Goal: Task Accomplishment & Management: Manage account settings

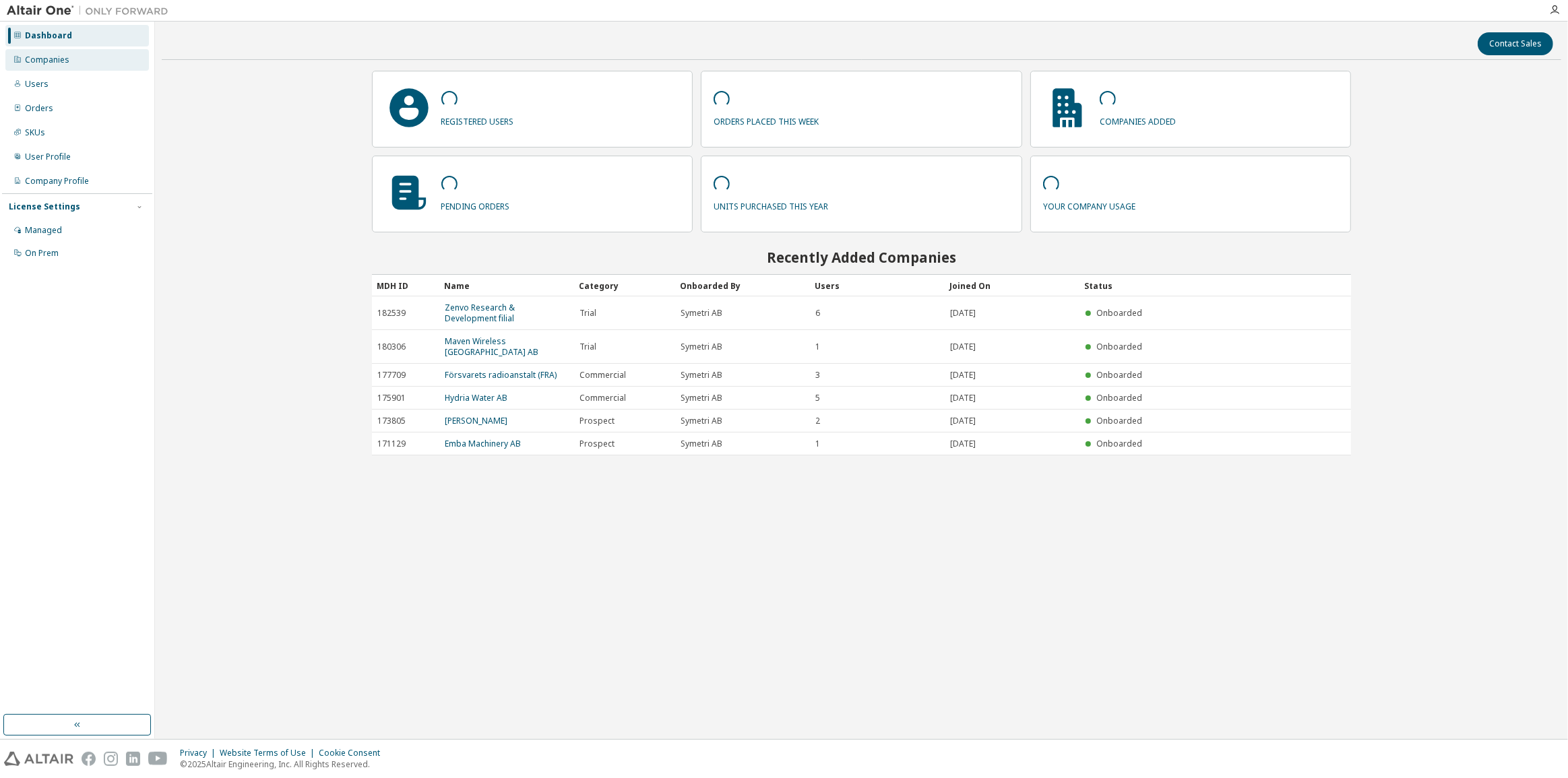
click at [54, 63] on div "Companies" at bounding box center [47, 60] width 44 height 11
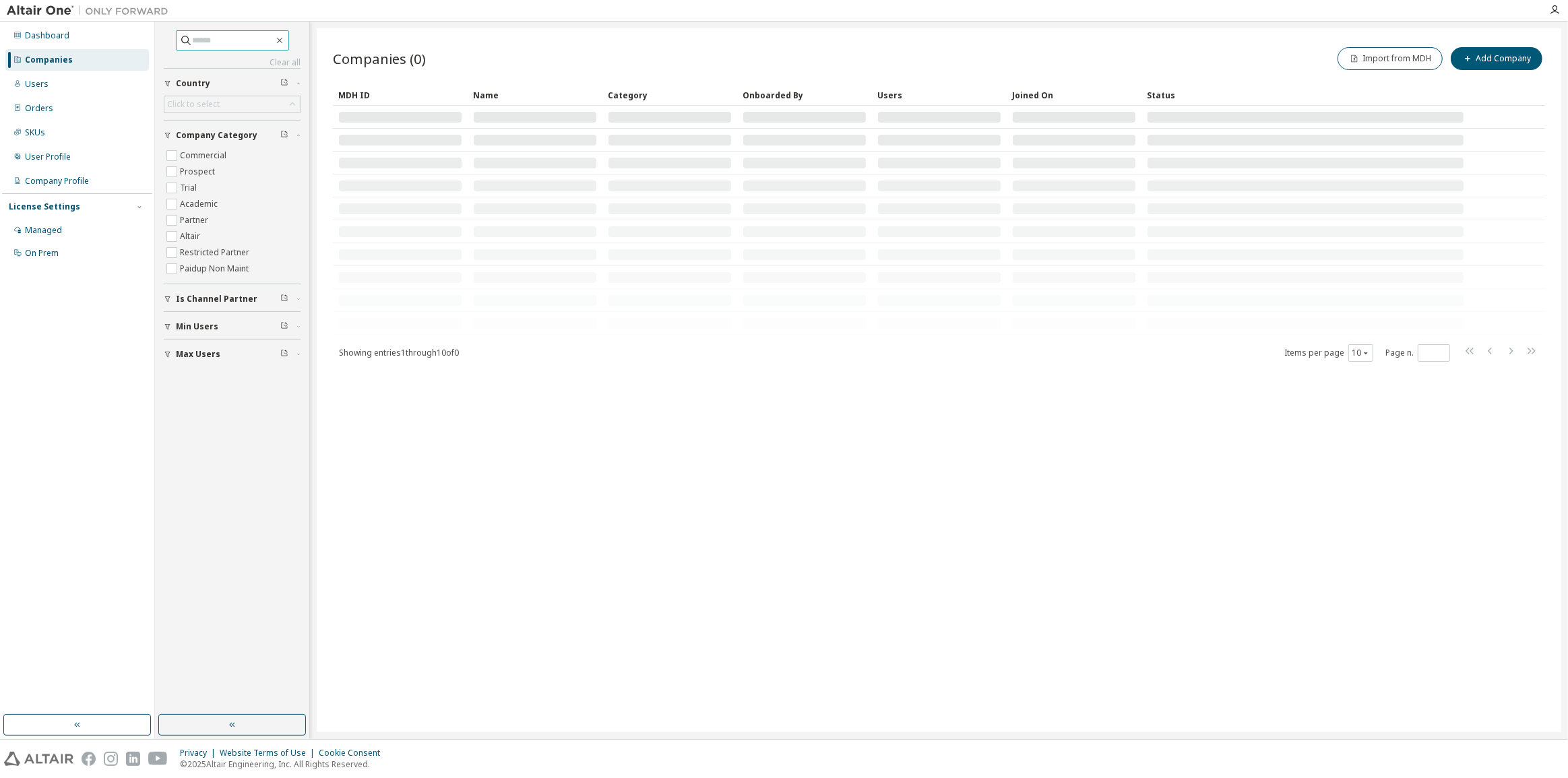
click at [236, 44] on input "text" at bounding box center [233, 40] width 81 height 13
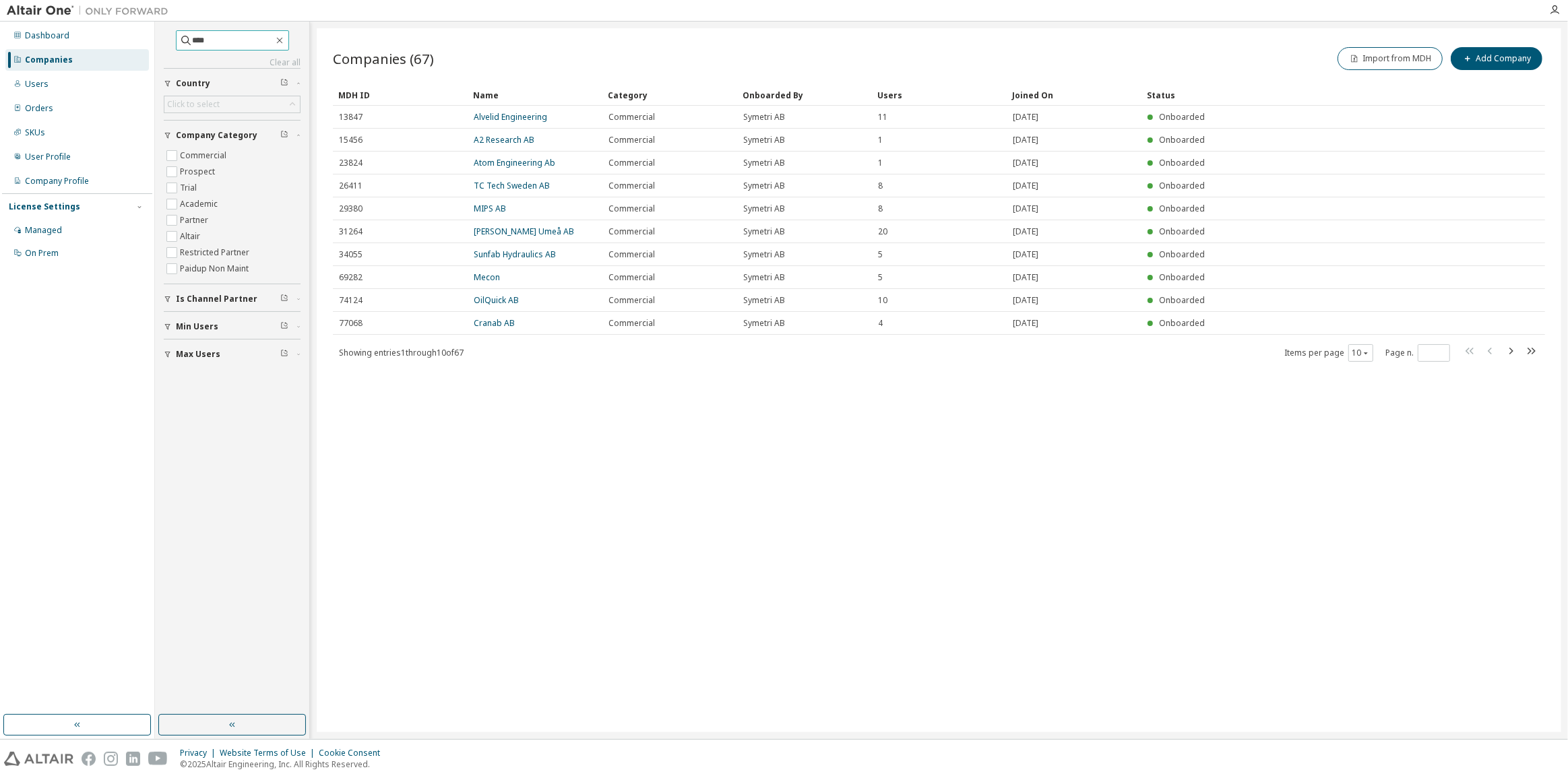
type input "****"
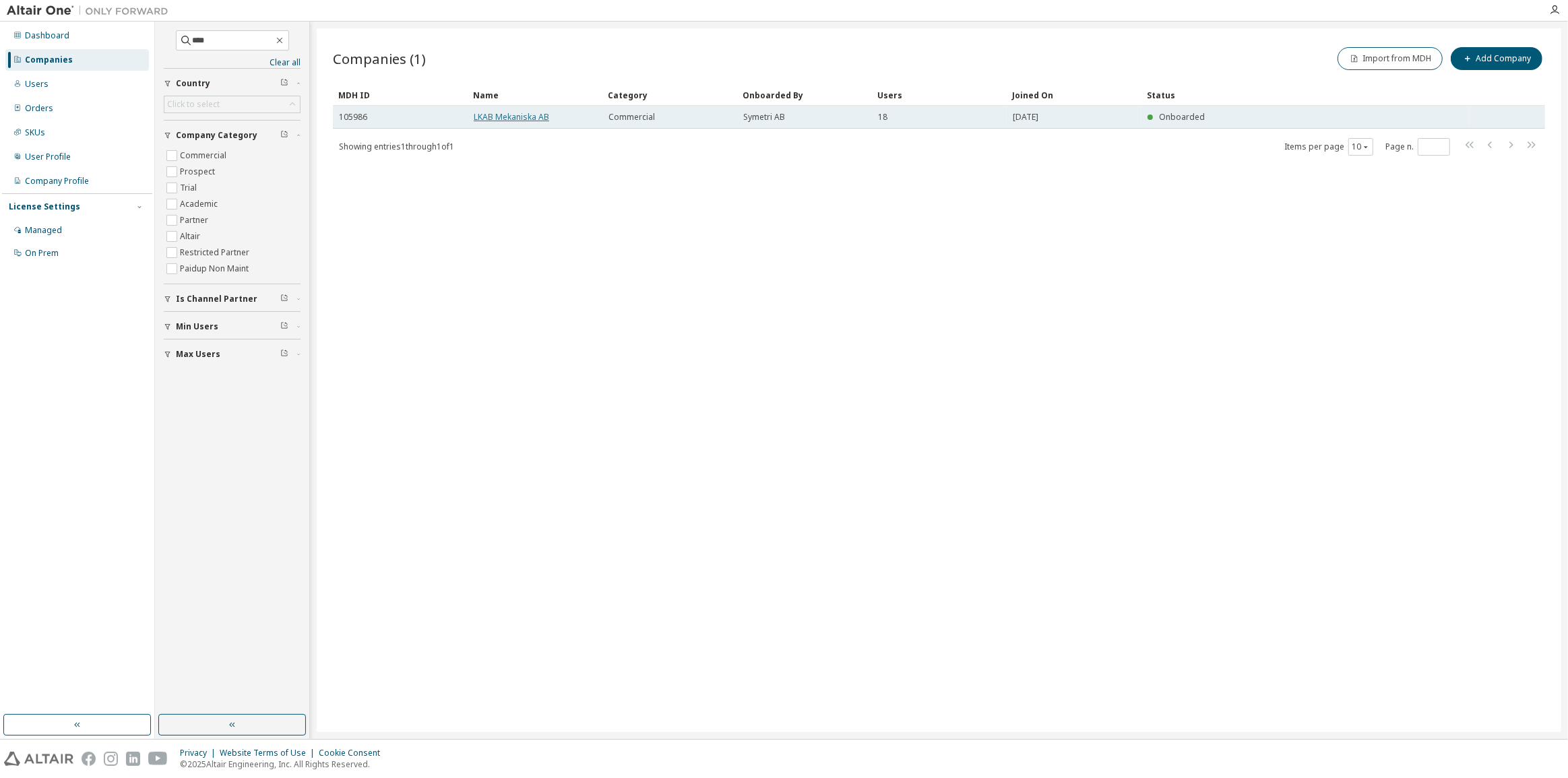
click at [521, 115] on link "LKAB Mekaniska AB" at bounding box center [511, 116] width 75 height 12
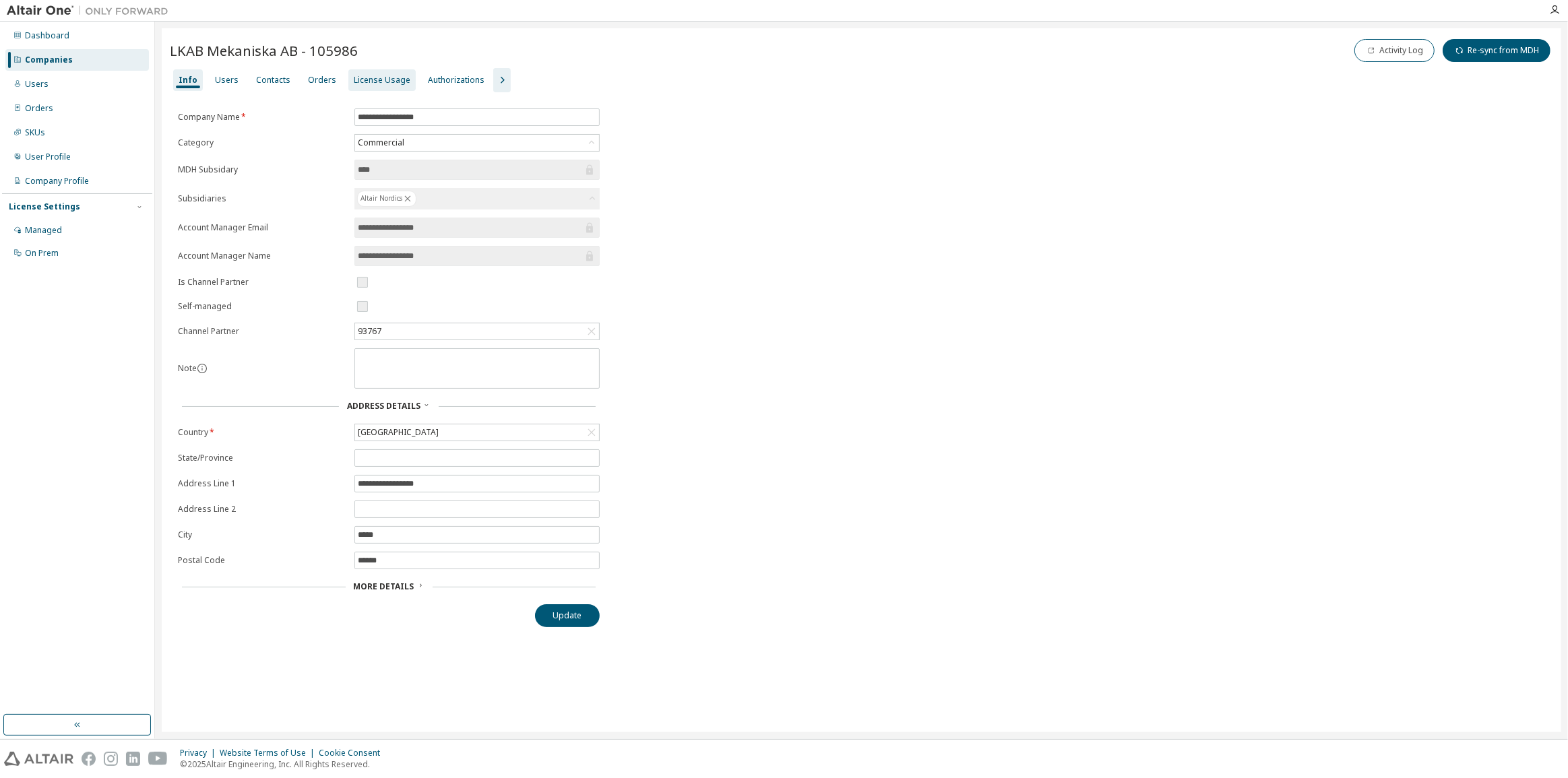
click at [354, 83] on div "License Usage" at bounding box center [382, 80] width 57 height 11
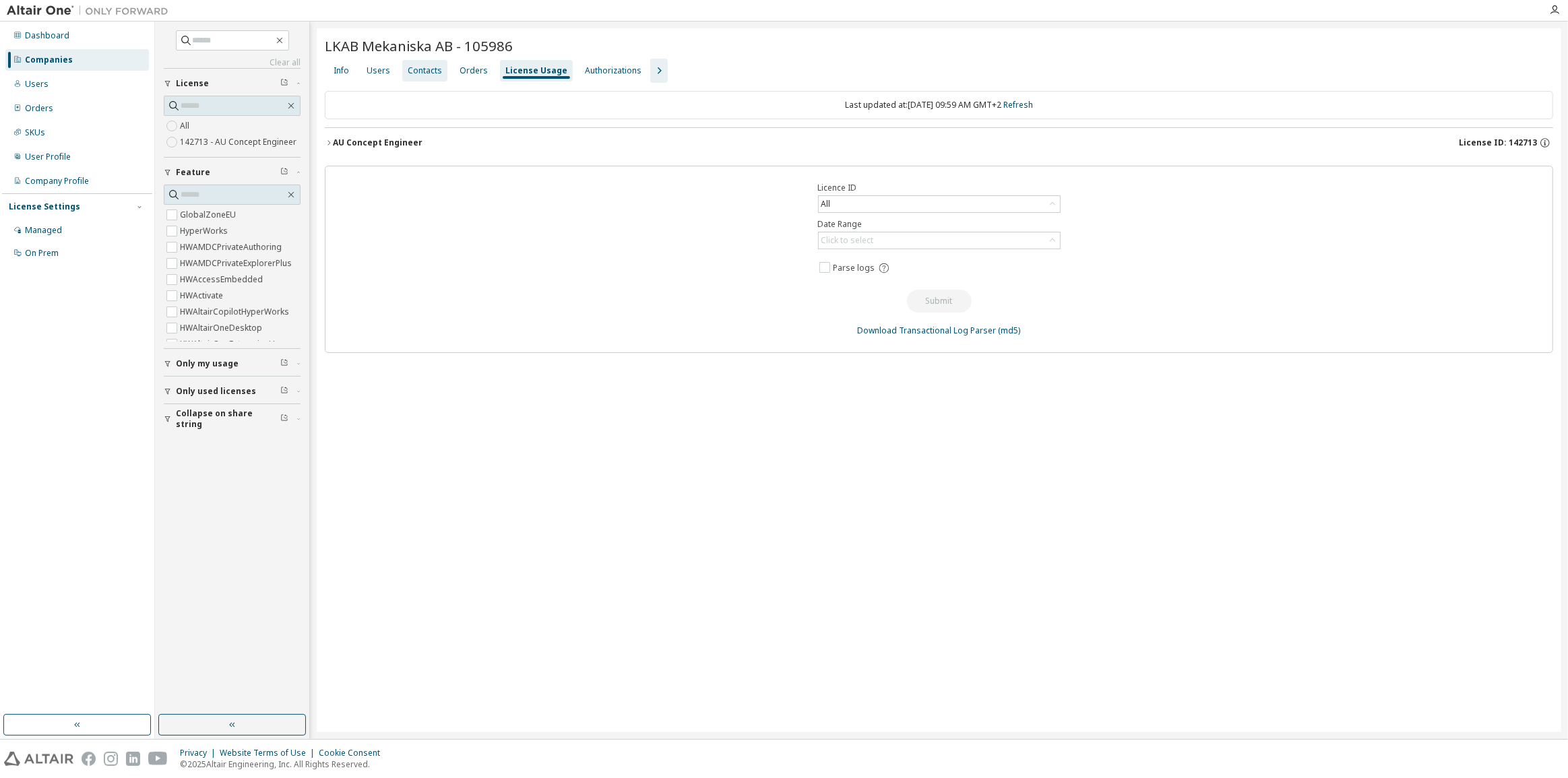
click at [416, 72] on div "Contacts" at bounding box center [424, 71] width 35 height 11
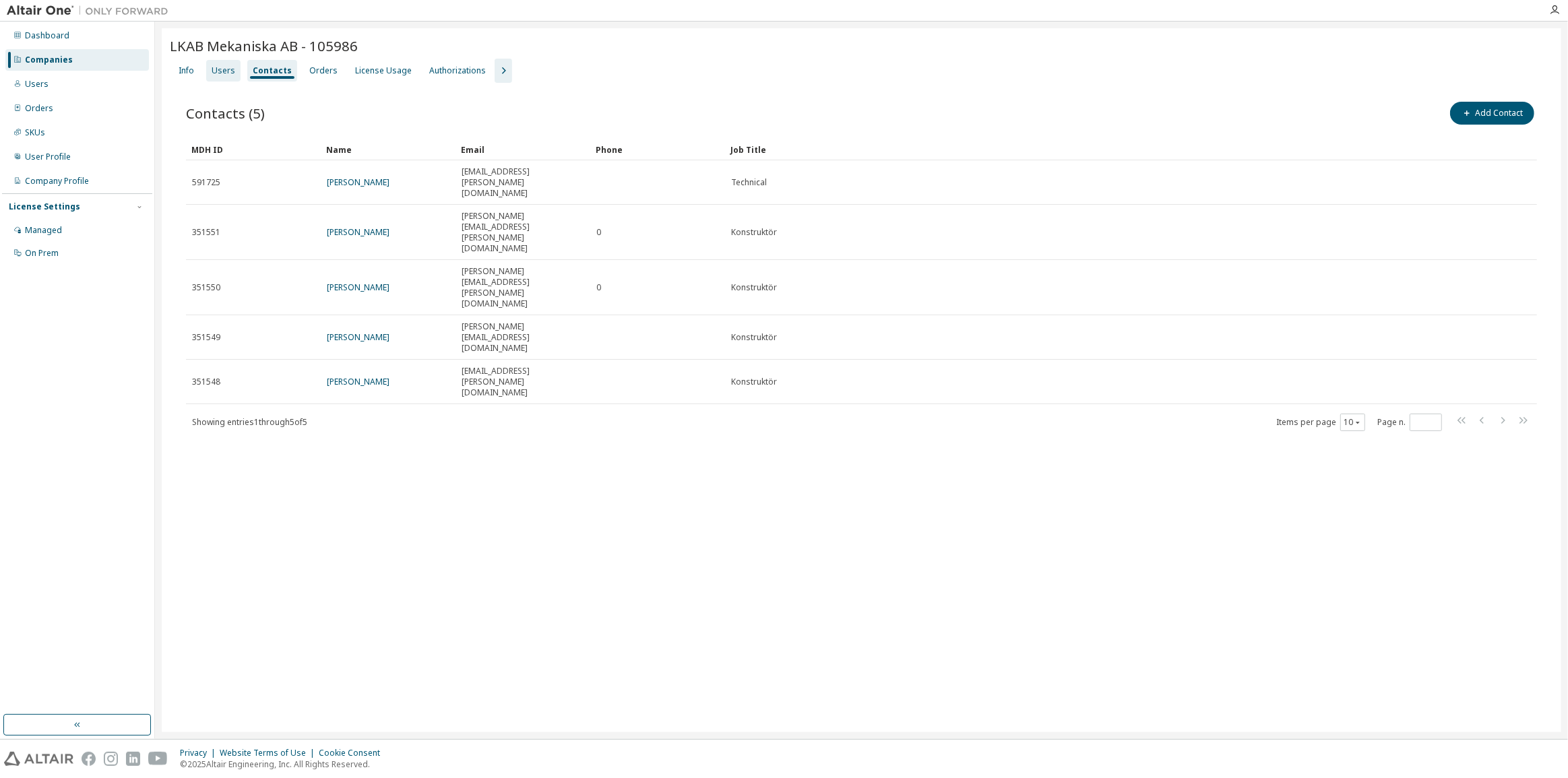
click at [228, 71] on div "Users" at bounding box center [223, 71] width 24 height 11
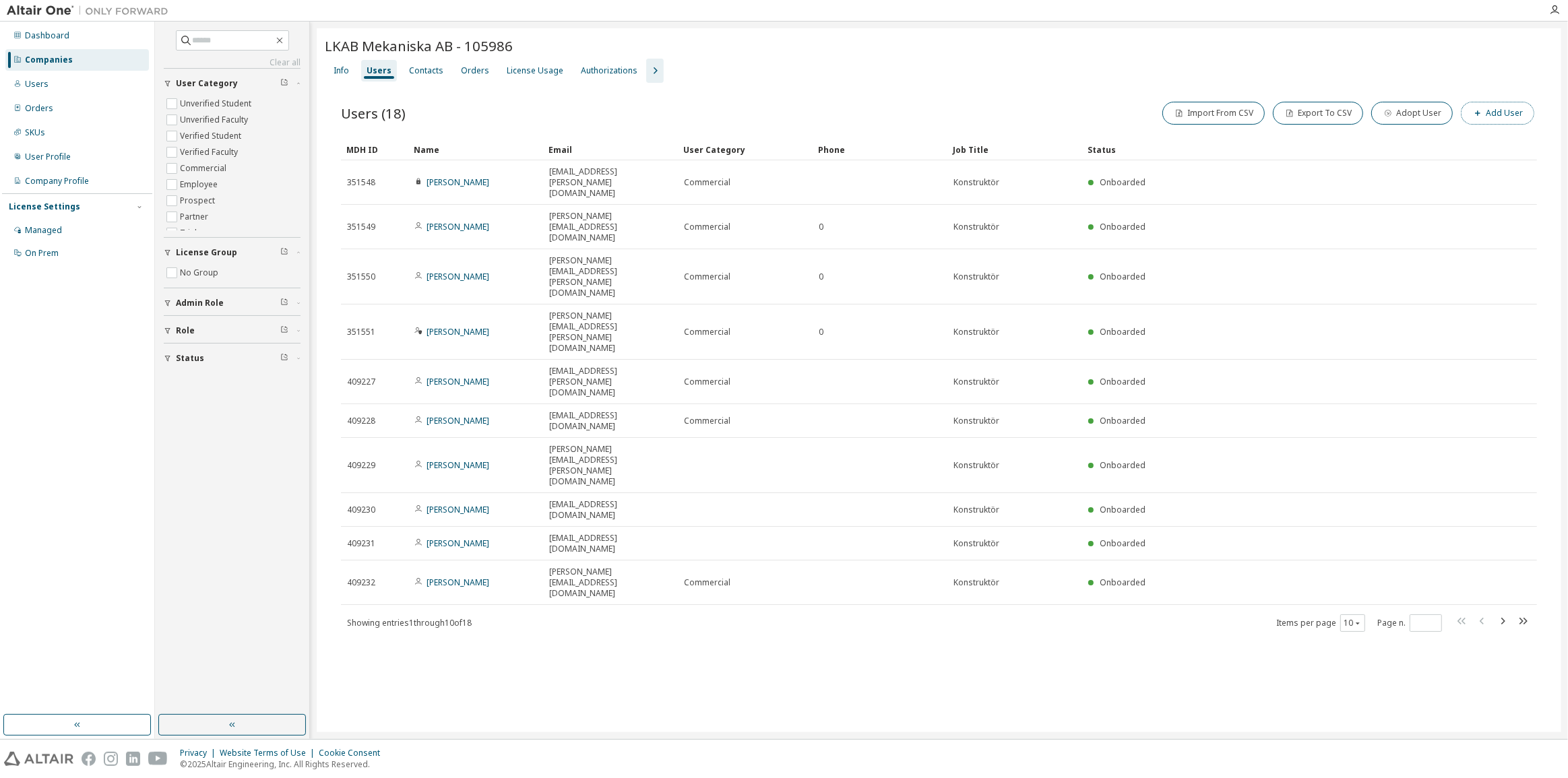
click at [1487, 112] on button "Add User" at bounding box center [1497, 114] width 74 height 23
click at [1429, 86] on input "email" at bounding box center [1471, 88] width 170 height 11
paste input "**********"
type input "**********"
click at [1409, 105] on span at bounding box center [1471, 114] width 177 height 18
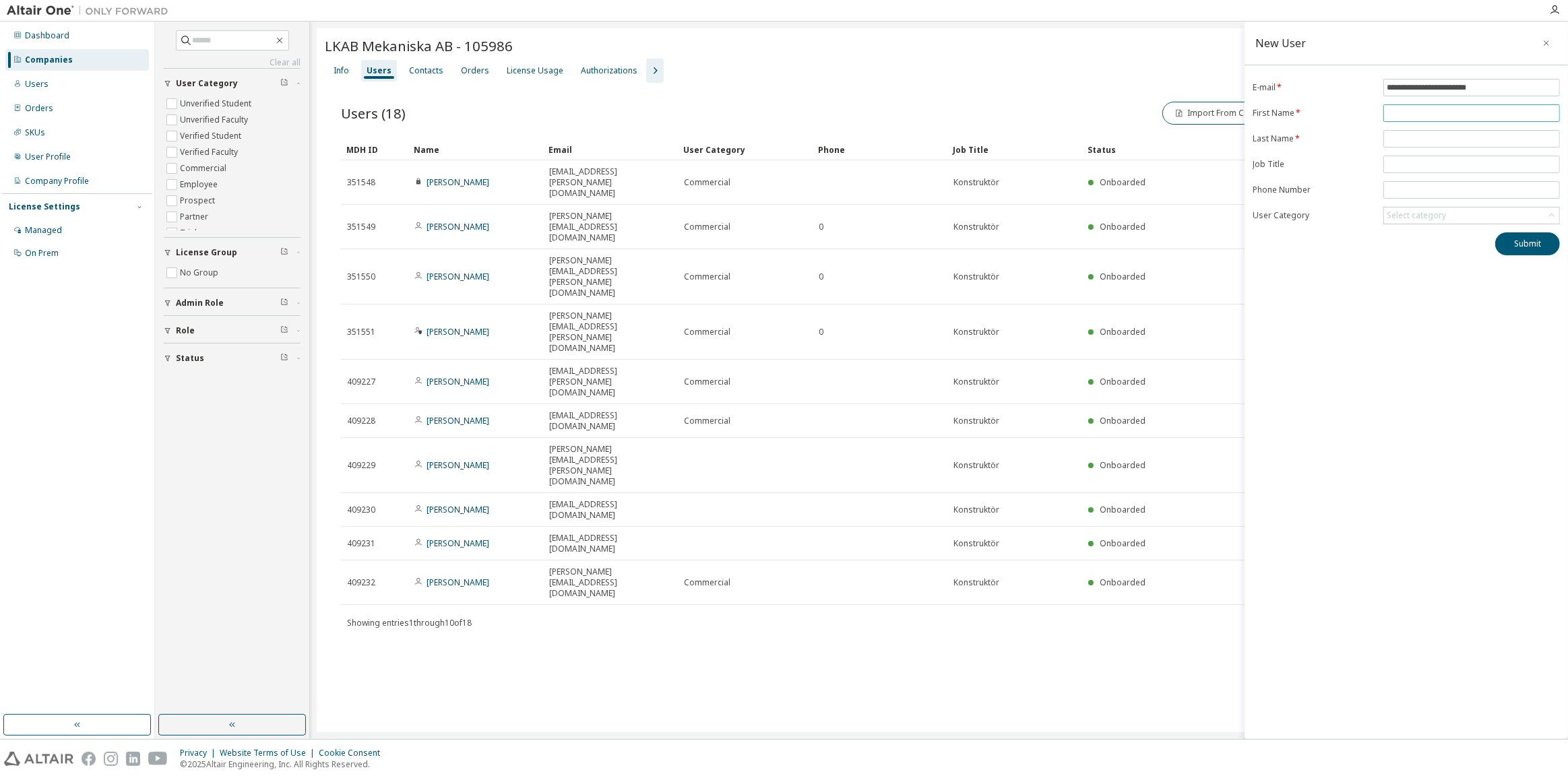
click at [1421, 107] on input "text" at bounding box center [1471, 113] width 170 height 11
type input "******"
type input "********"
click at [1415, 275] on div "**********" at bounding box center [1406, 380] width 323 height 718
click at [1505, 242] on button "Submit" at bounding box center [1527, 244] width 65 height 23
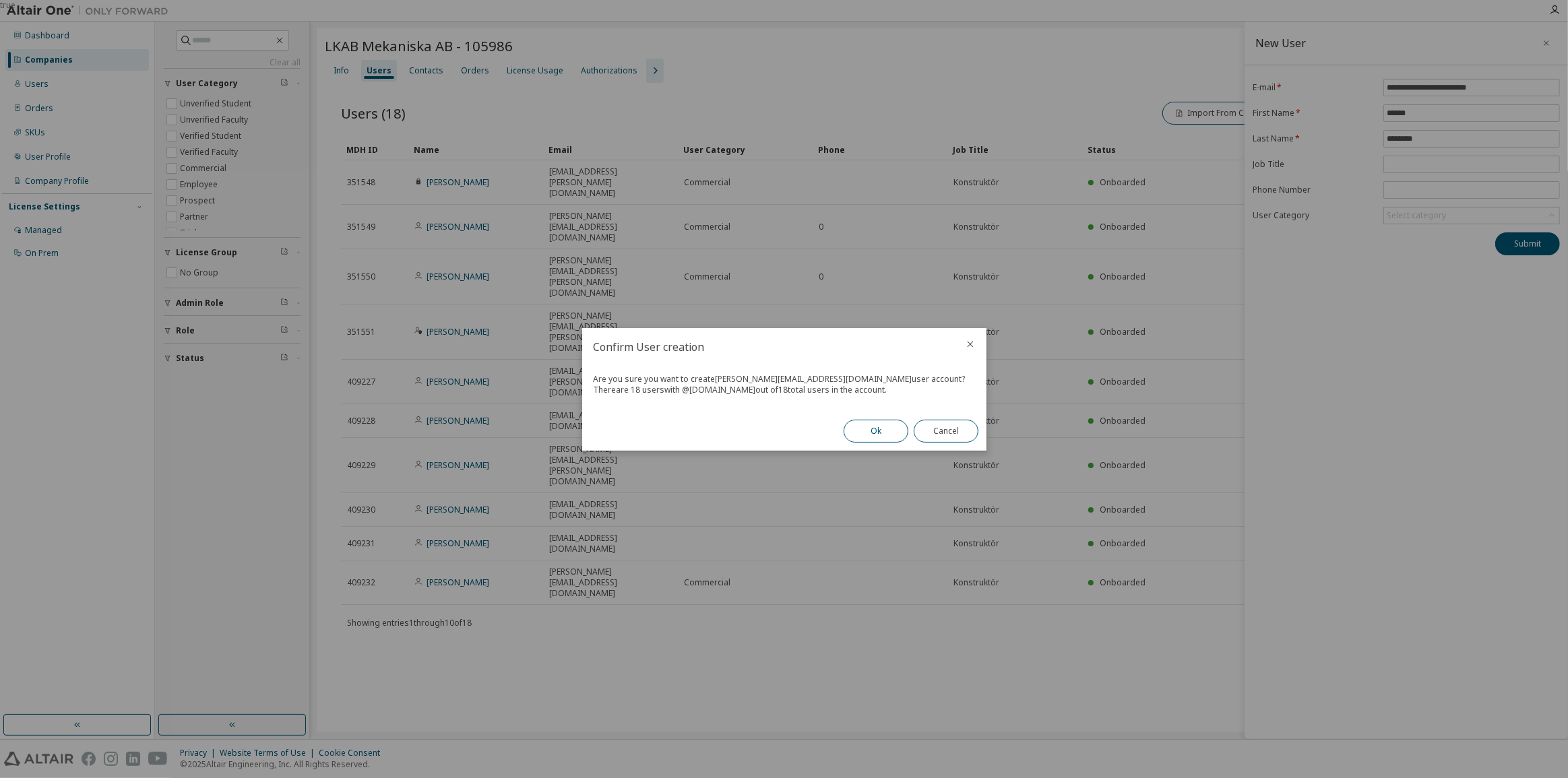
click at [865, 435] on button "Ok" at bounding box center [875, 432] width 65 height 23
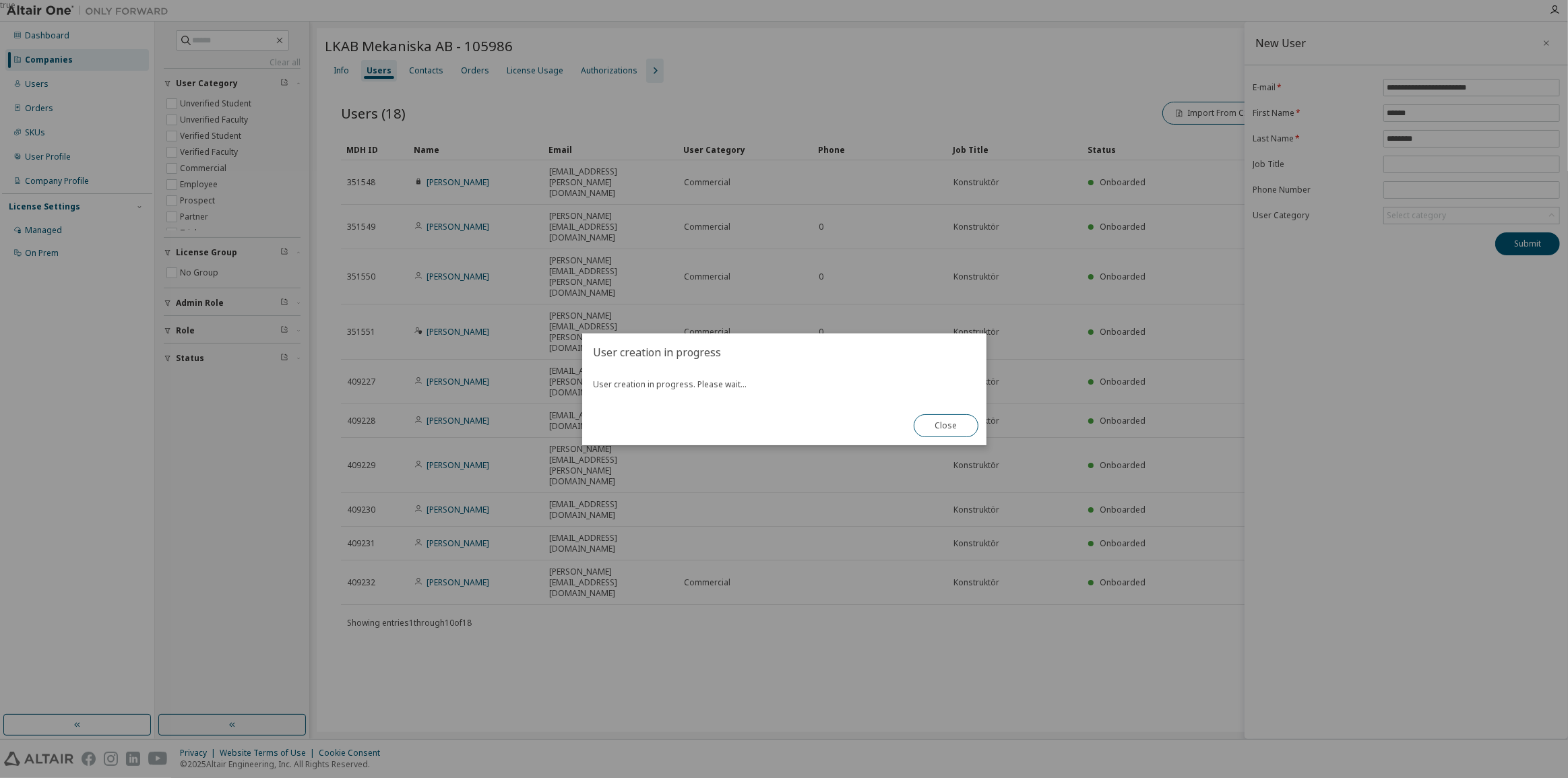
click at [773, 366] on h2 "User creation in progress" at bounding box center [784, 353] width 404 height 37
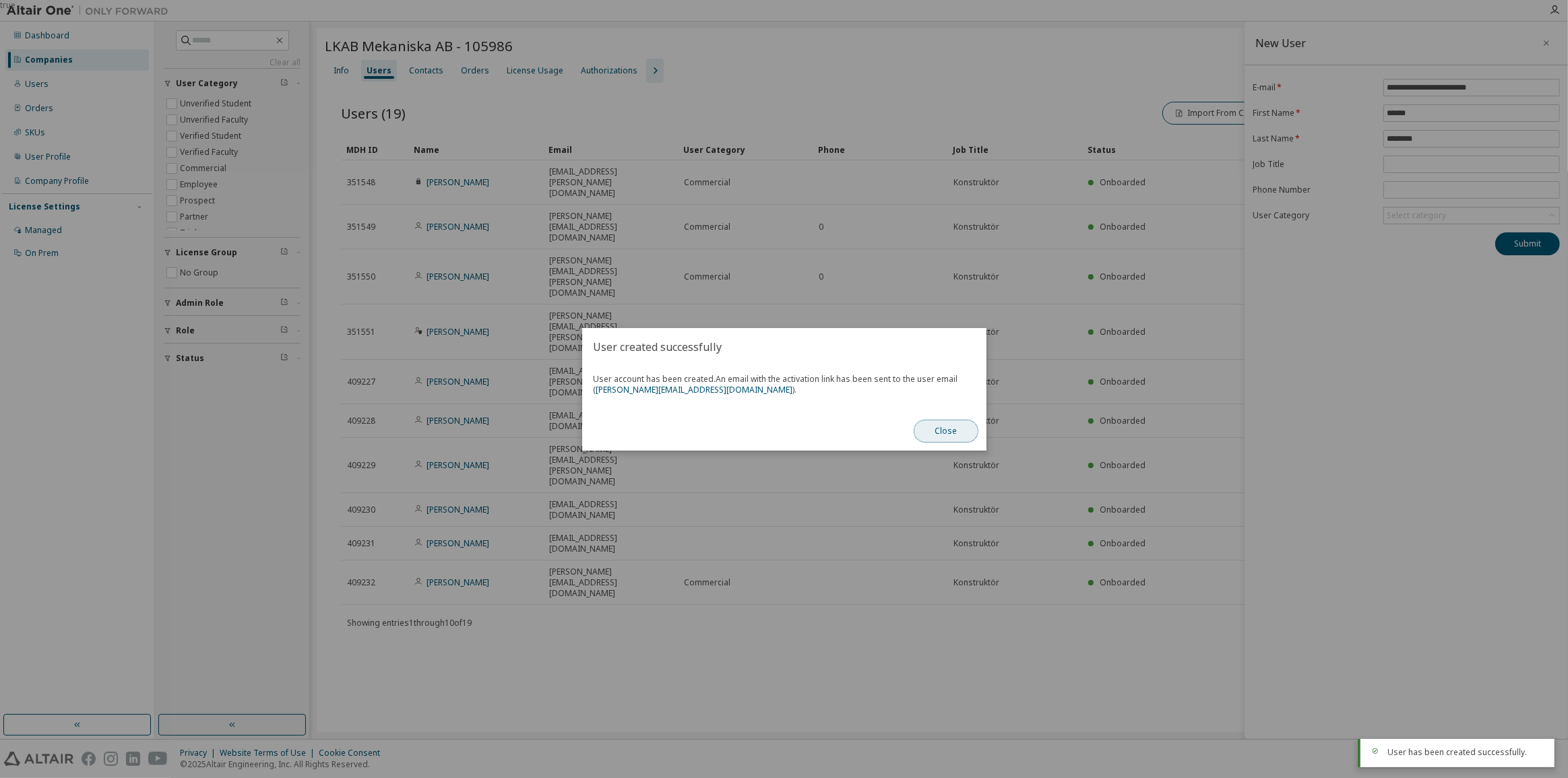
click at [948, 438] on button "Close" at bounding box center [946, 432] width 65 height 23
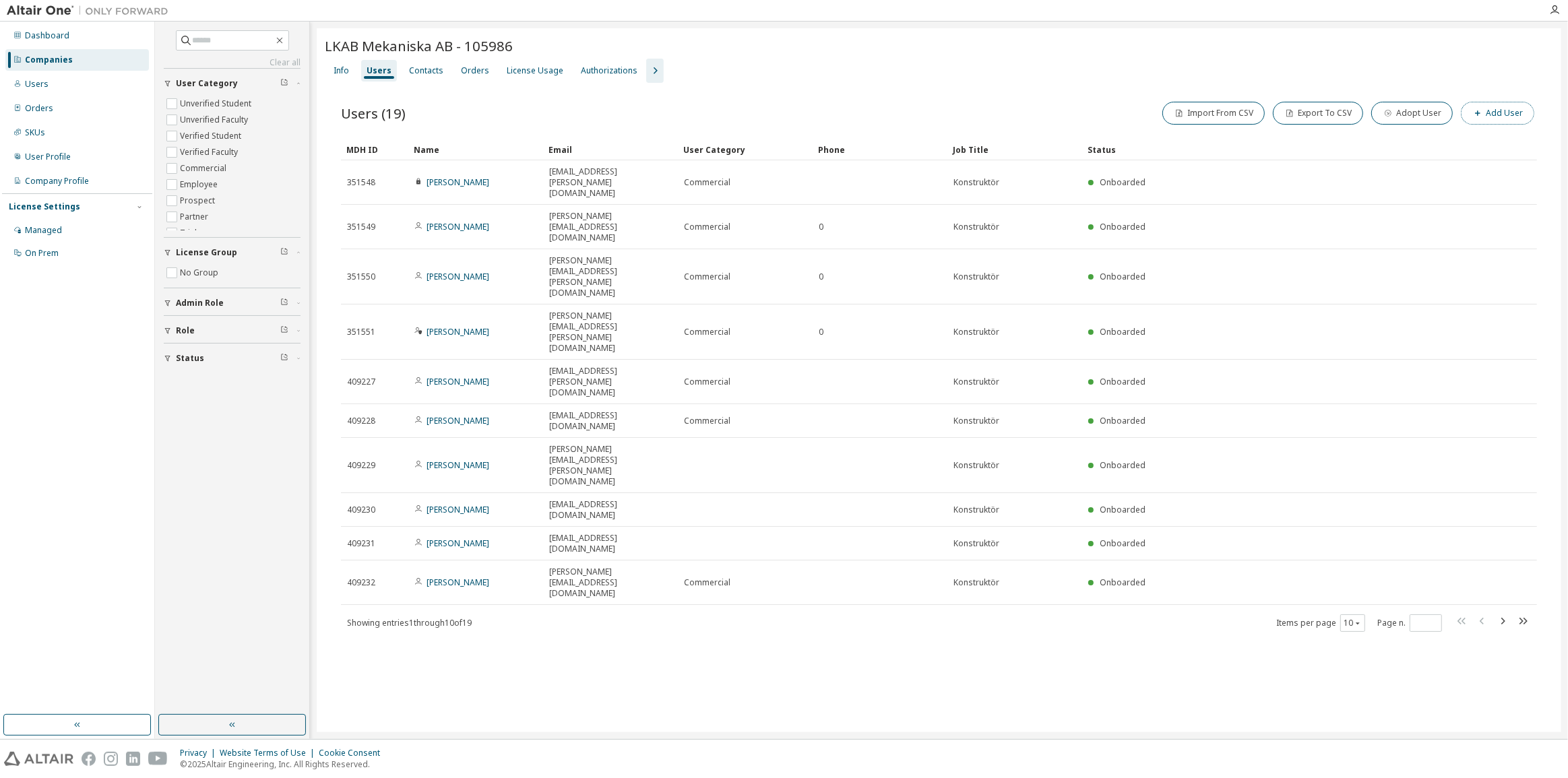
click at [1500, 117] on button "Add User" at bounding box center [1497, 114] width 74 height 23
click at [1437, 89] on input "email" at bounding box center [1471, 88] width 170 height 11
paste input "**********"
type input "**********"
click at [1408, 106] on span at bounding box center [1471, 114] width 177 height 18
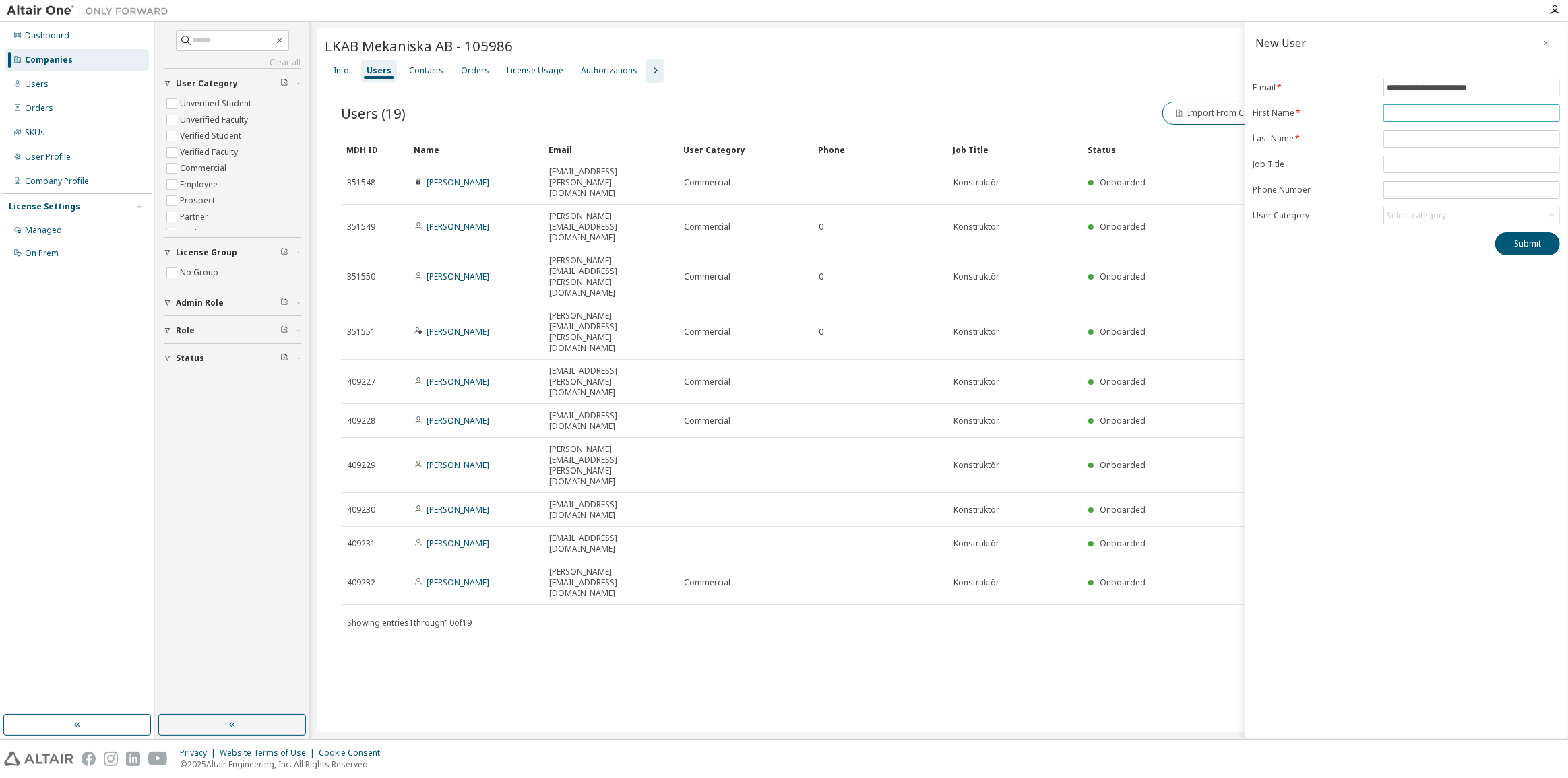
click at [1407, 110] on input "text" at bounding box center [1471, 113] width 170 height 11
type input "****"
type input "**********"
click at [1520, 247] on button "Submit" at bounding box center [1527, 244] width 65 height 23
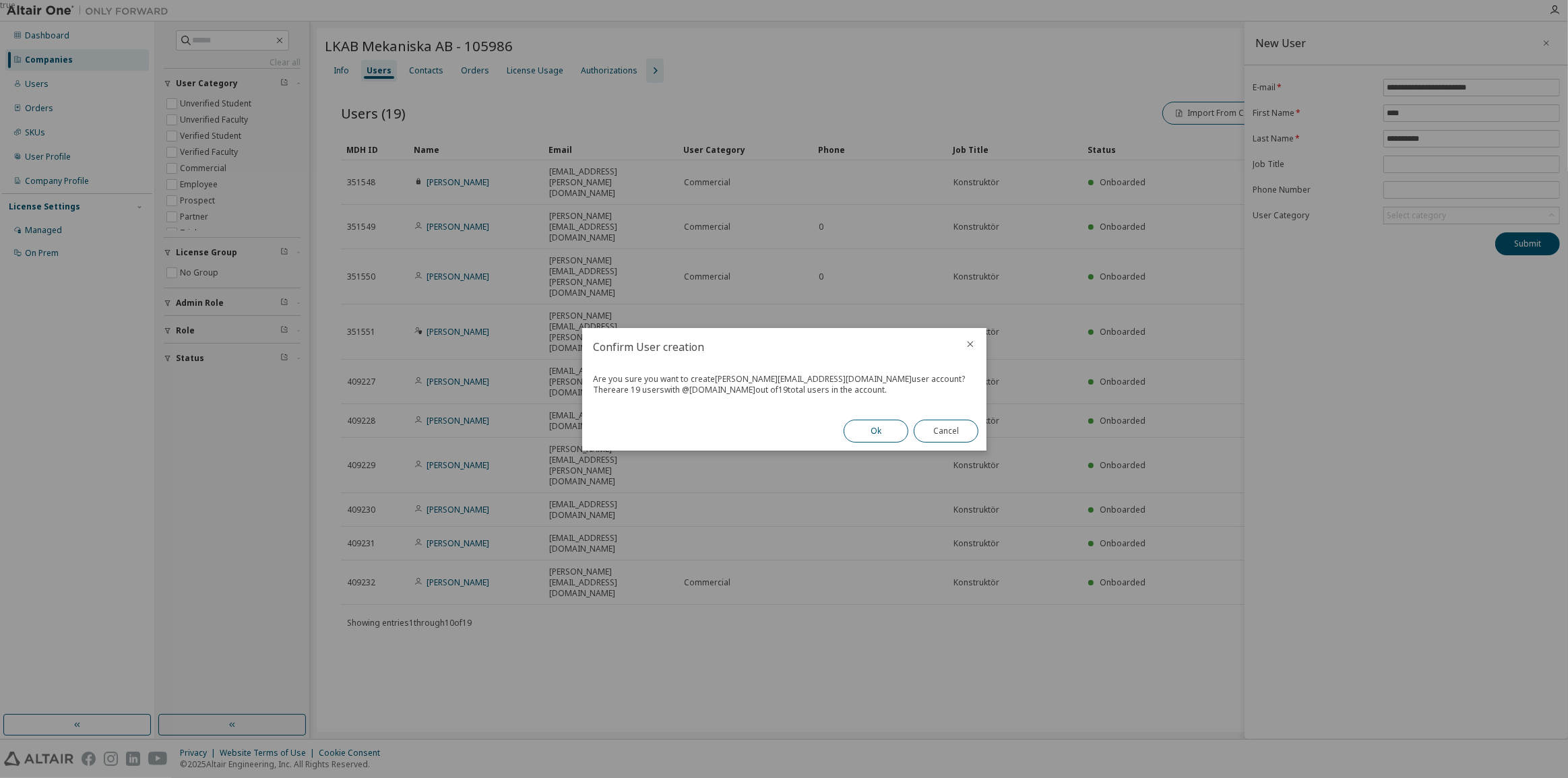
click at [857, 430] on button "Ok" at bounding box center [875, 432] width 65 height 23
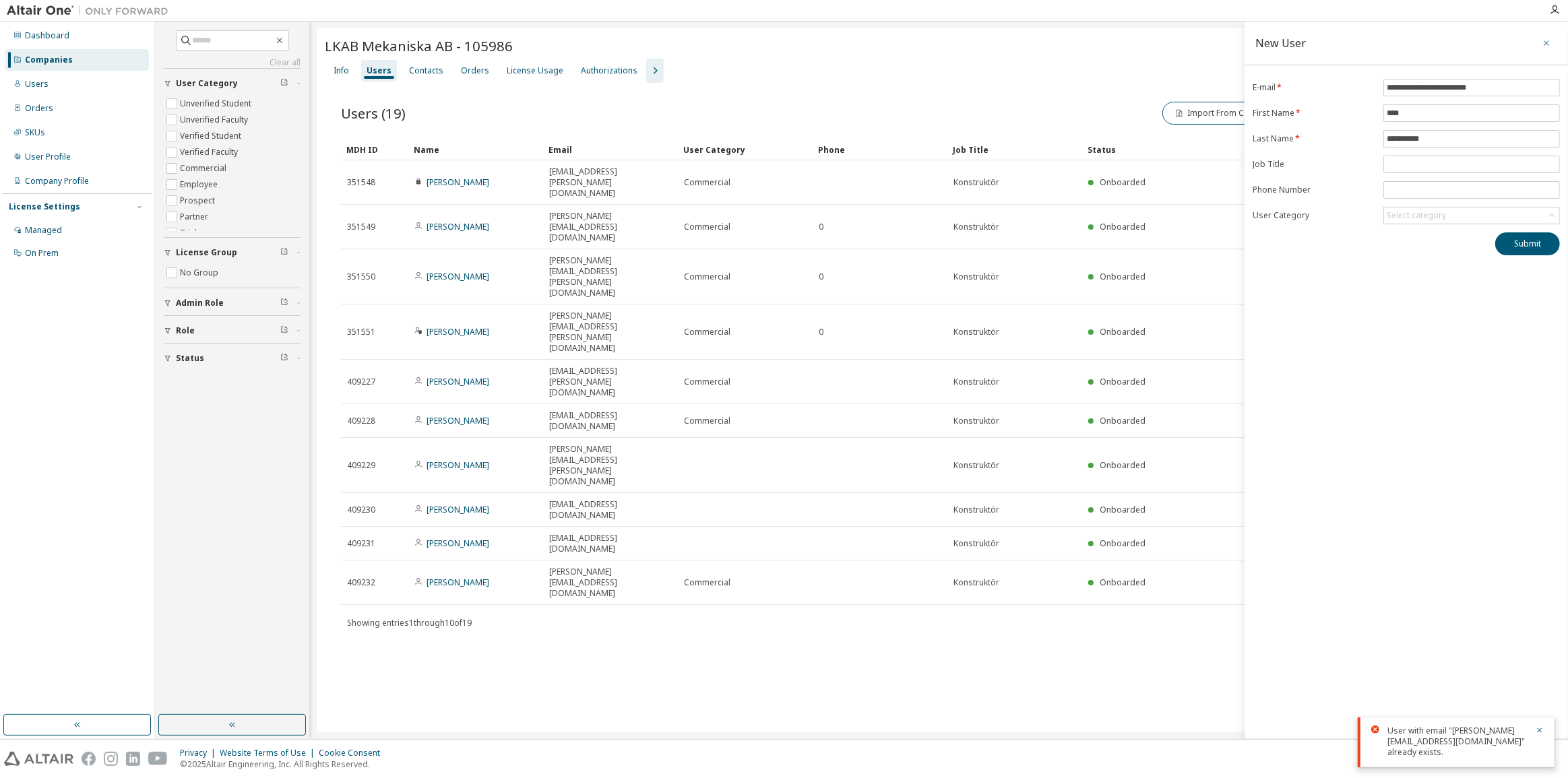
click at [1547, 44] on icon "button" at bounding box center [1546, 43] width 10 height 11
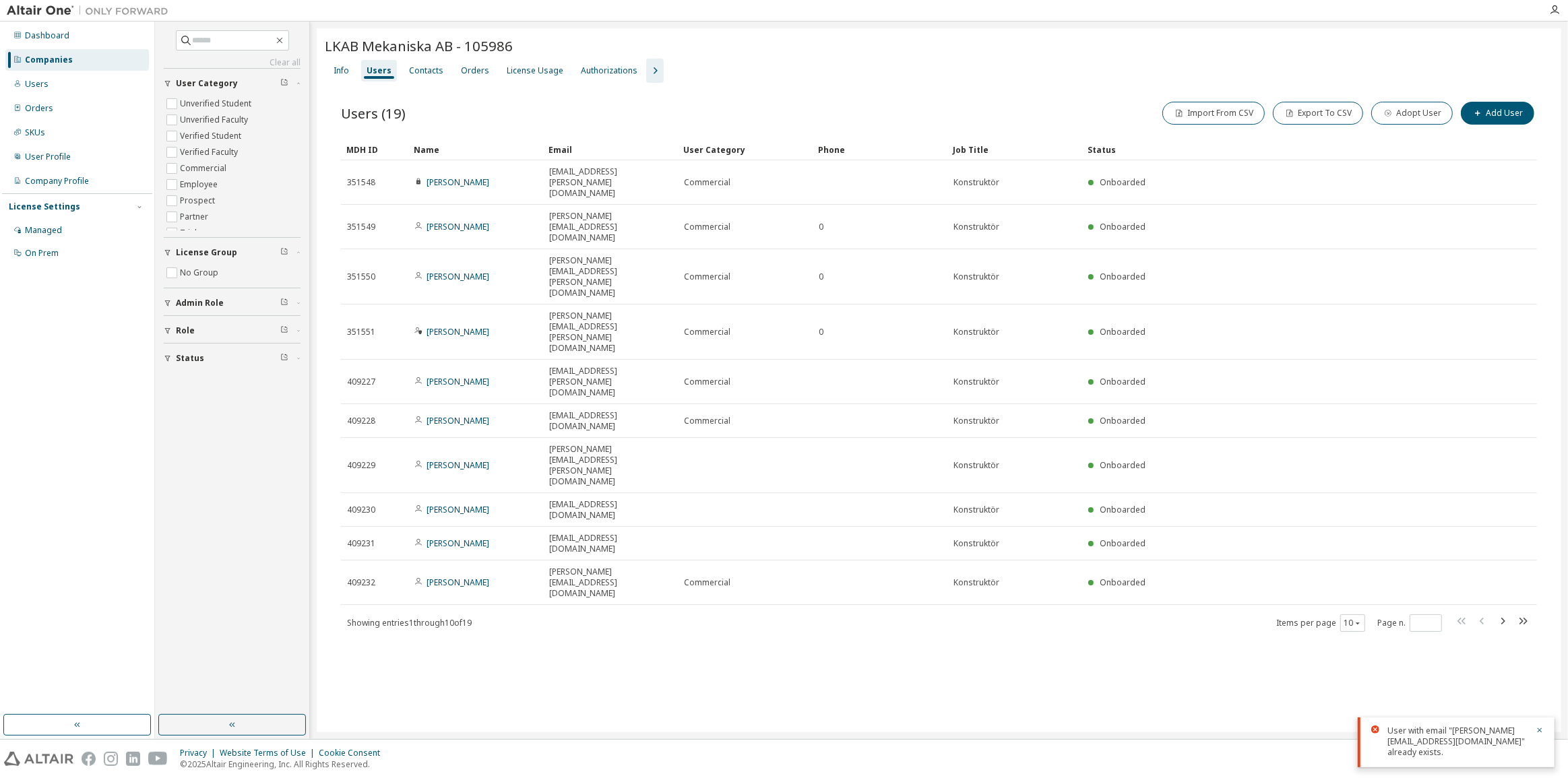
click at [686, 563] on div "LKAB Mekaniska AB - 105986 Clear Load Save Save As Field Operator Value Select …" at bounding box center [939, 380] width 1245 height 704
click at [1395, 629] on div "LKAB Mekaniska AB - 105986 Clear Load Save Save As Field Operator Value Select …" at bounding box center [939, 380] width 1245 height 704
click at [1502, 618] on icon "button" at bounding box center [1503, 622] width 4 height 7
type input "*"
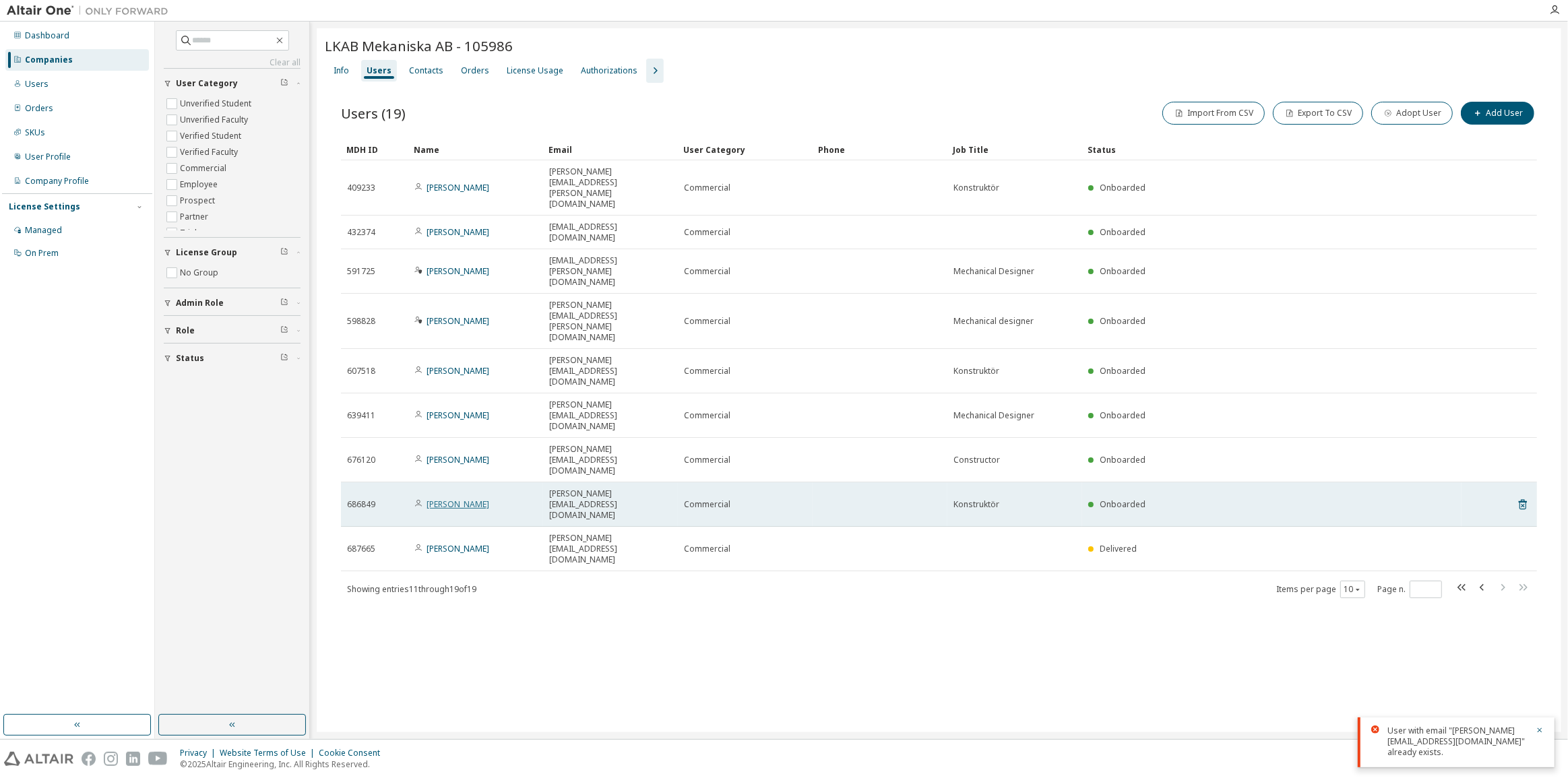
drag, startPoint x: 515, startPoint y: 329, endPoint x: 427, endPoint y: 330, distance: 88.0
click at [427, 499] on div "Erik Jangenmalm" at bounding box center [476, 504] width 123 height 11
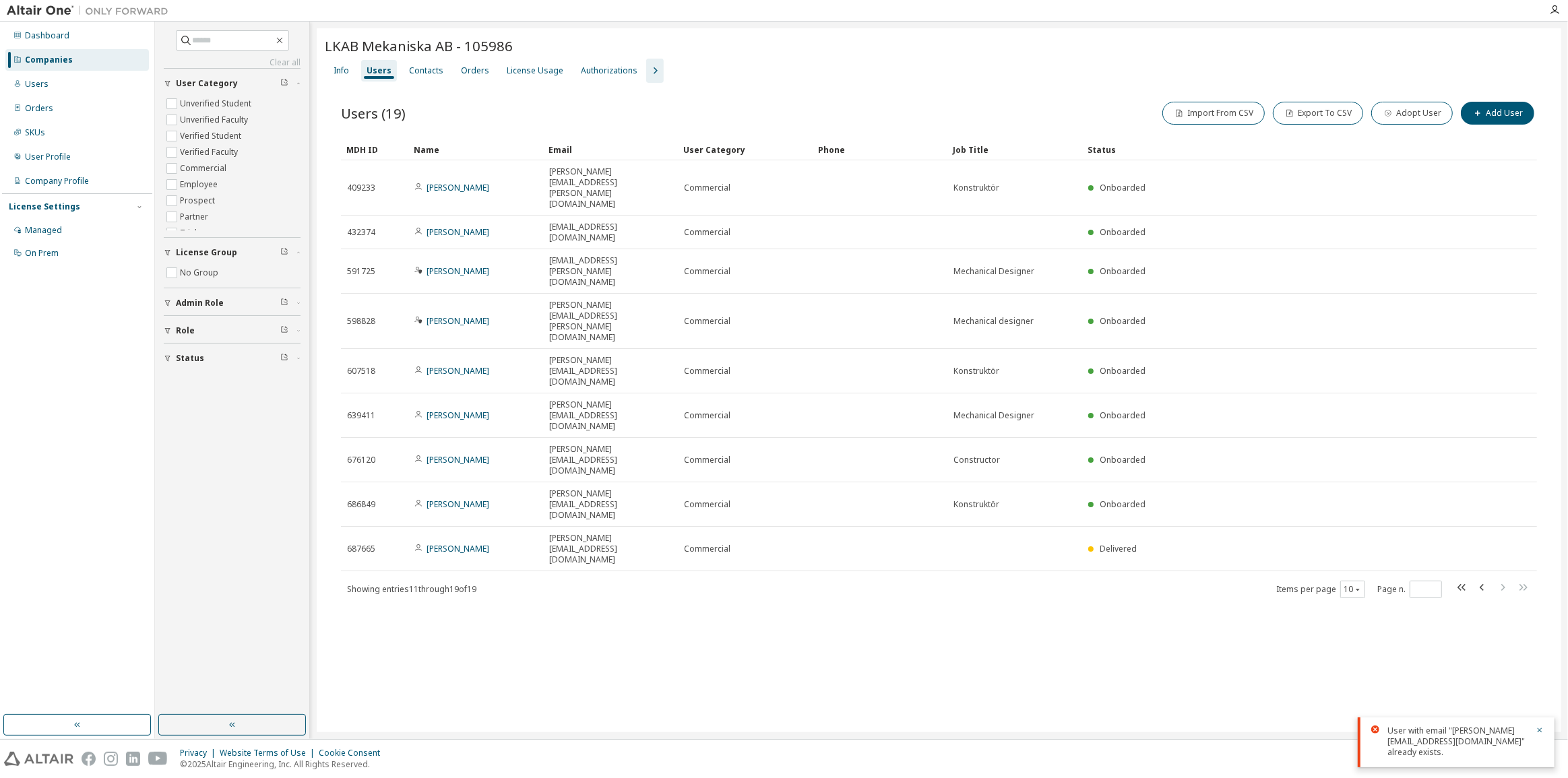
click at [560, 451] on div "LKAB Mekaniska AB - 105986 Clear Load Save Save As Field Operator Value Select …" at bounding box center [939, 380] width 1245 height 704
click at [285, 36] on icon "button" at bounding box center [280, 40] width 11 height 11
click at [62, 60] on div "Companies" at bounding box center [49, 60] width 48 height 11
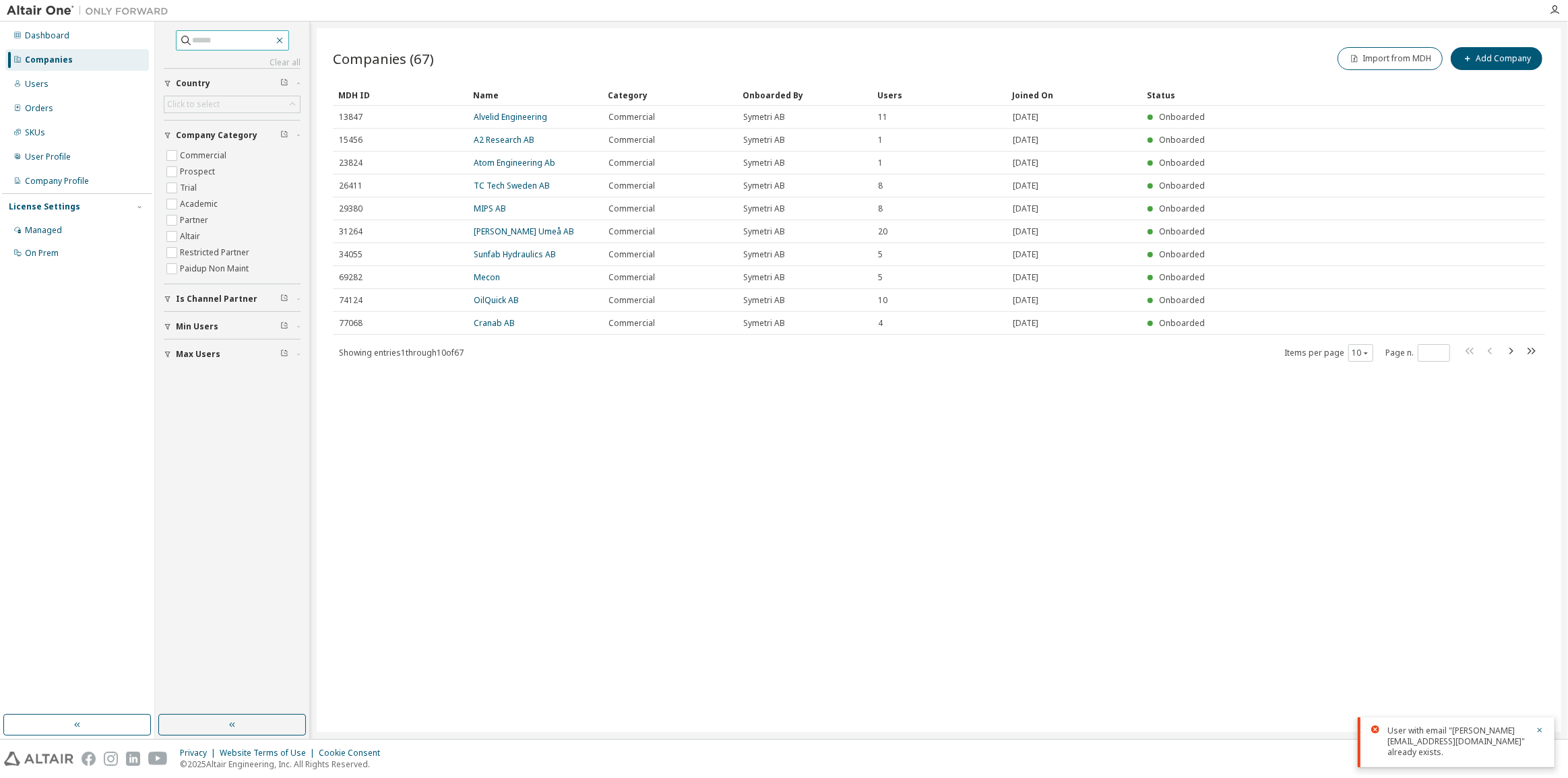
click at [285, 40] on icon "button" at bounding box center [280, 40] width 11 height 11
click at [285, 42] on icon "button" at bounding box center [280, 40] width 11 height 11
click at [75, 60] on div "Companies" at bounding box center [77, 60] width 144 height 21
click at [207, 44] on input "text" at bounding box center [233, 40] width 81 height 13
type input "****"
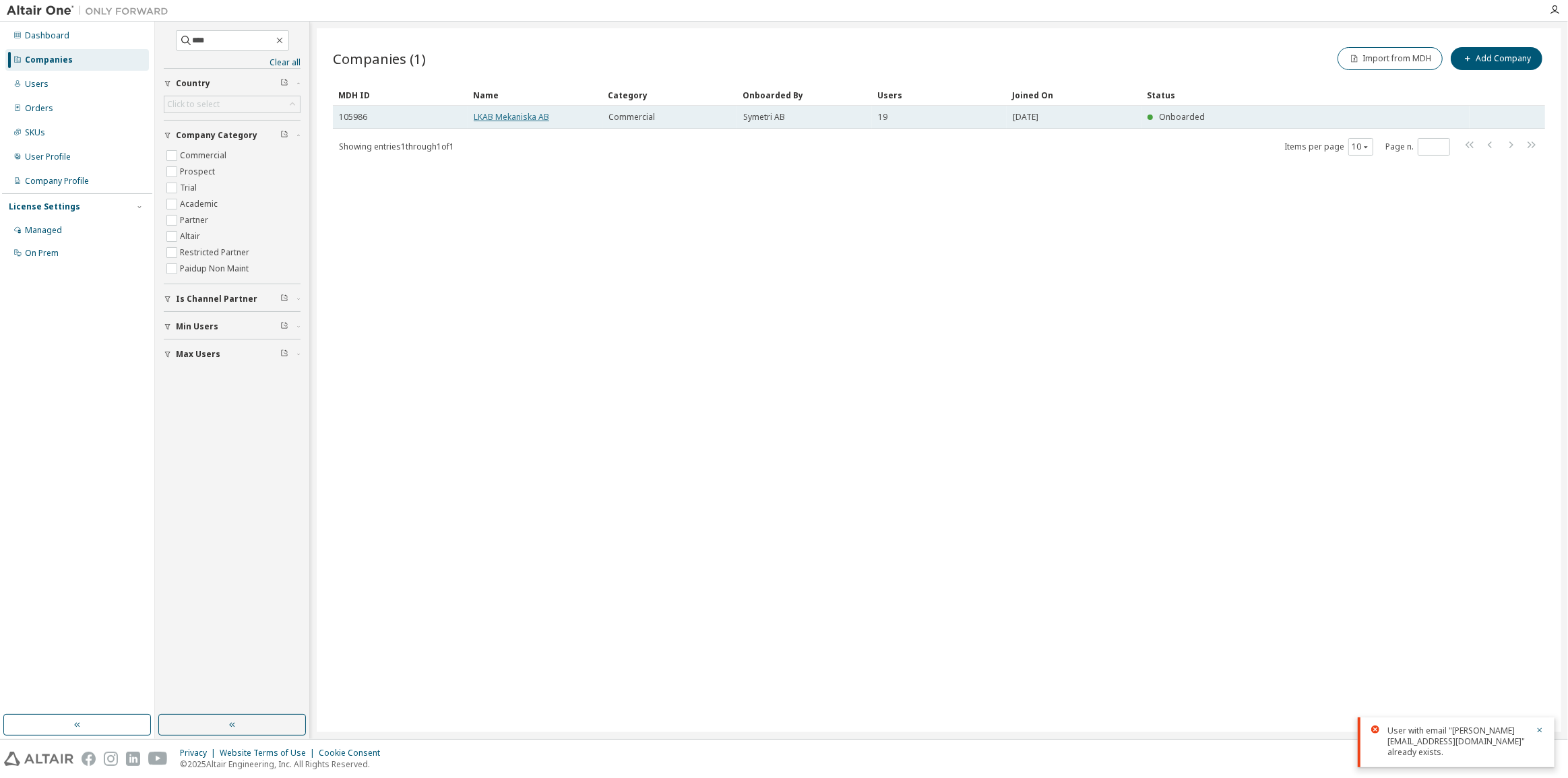
click at [513, 119] on link "LKAB Mekaniska AB" at bounding box center [511, 116] width 75 height 12
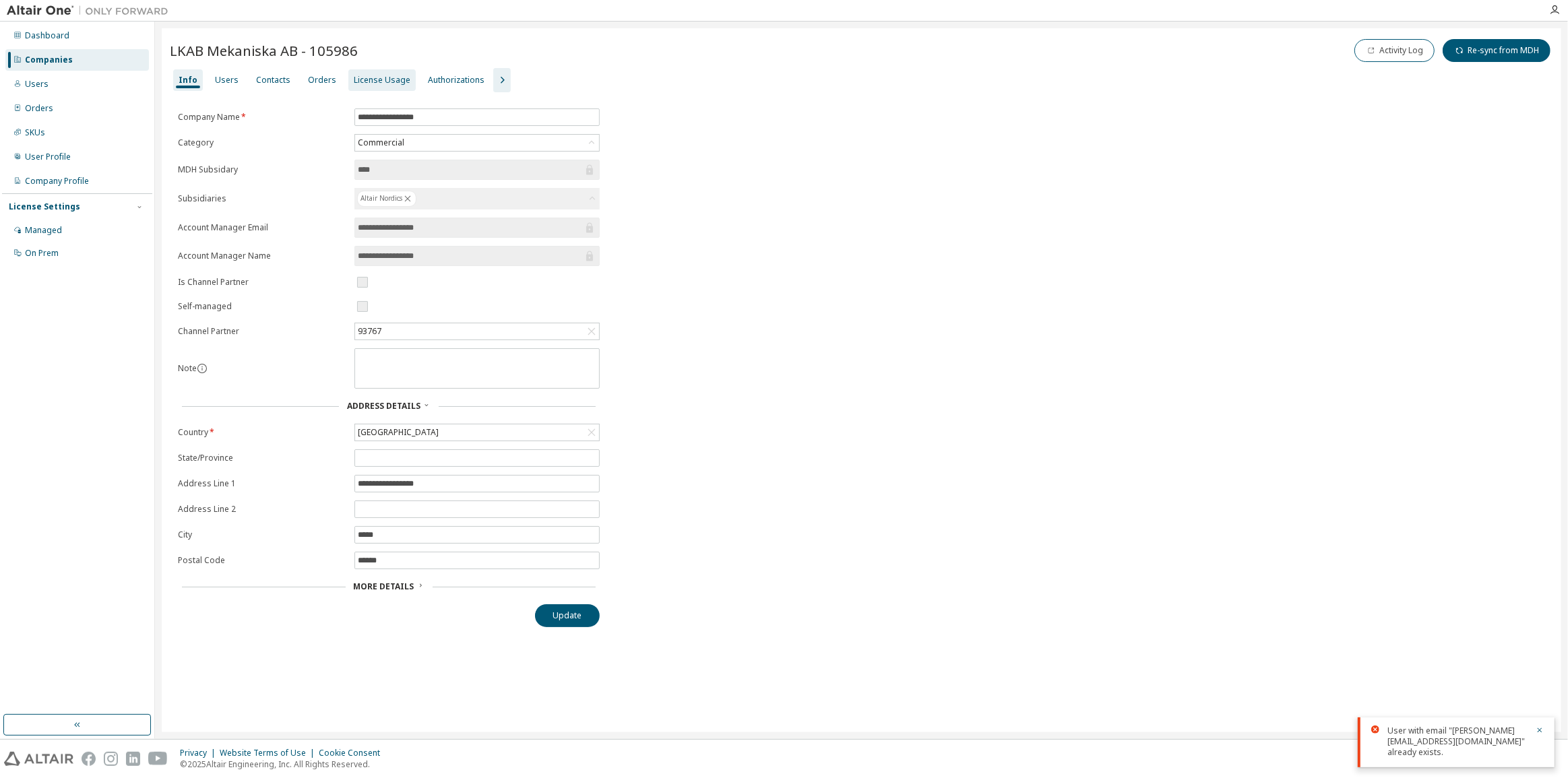
click at [360, 85] on div "License Usage" at bounding box center [382, 80] width 57 height 11
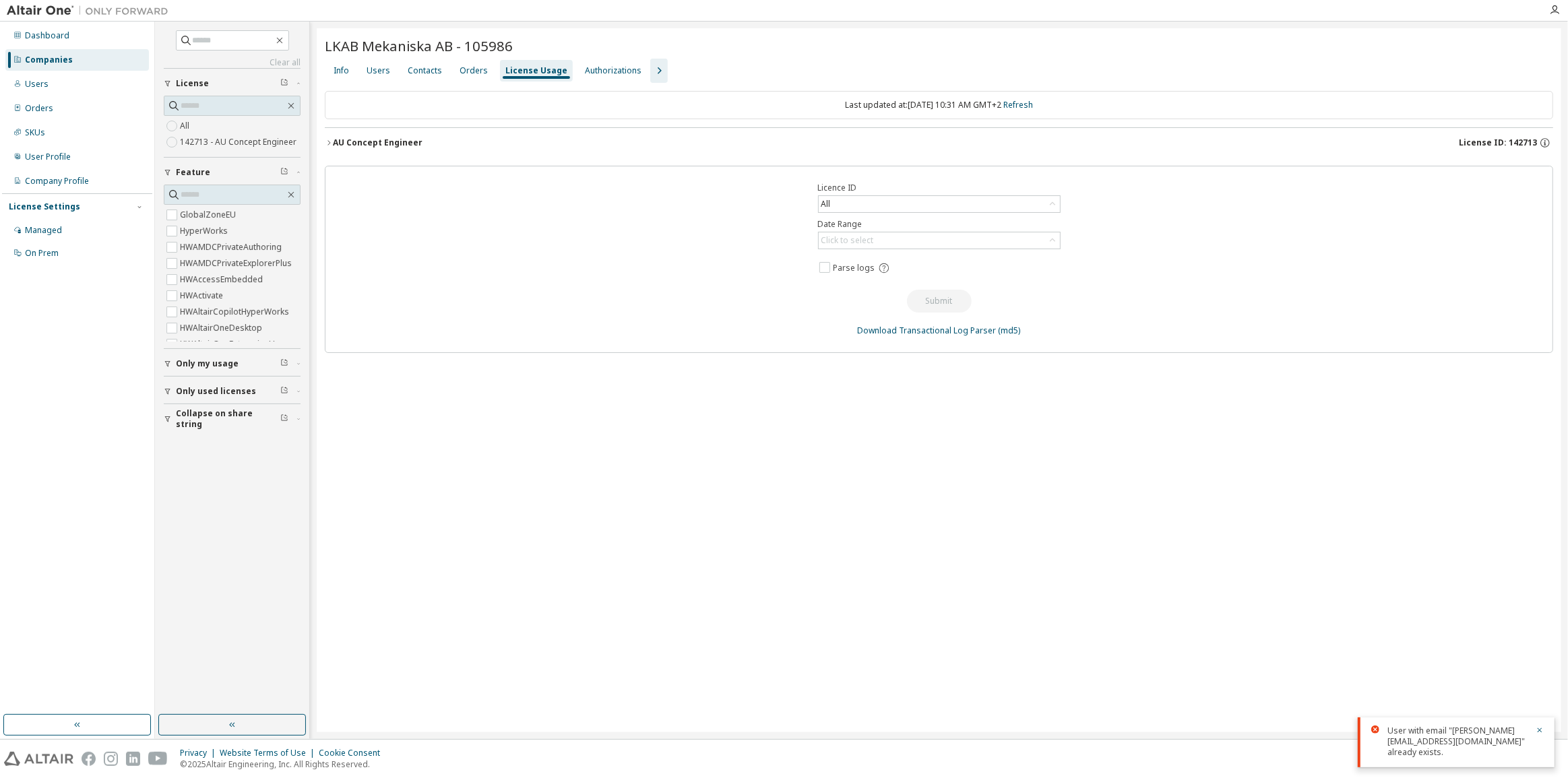
click at [392, 147] on div "AU Concept Engineer" at bounding box center [377, 143] width 90 height 11
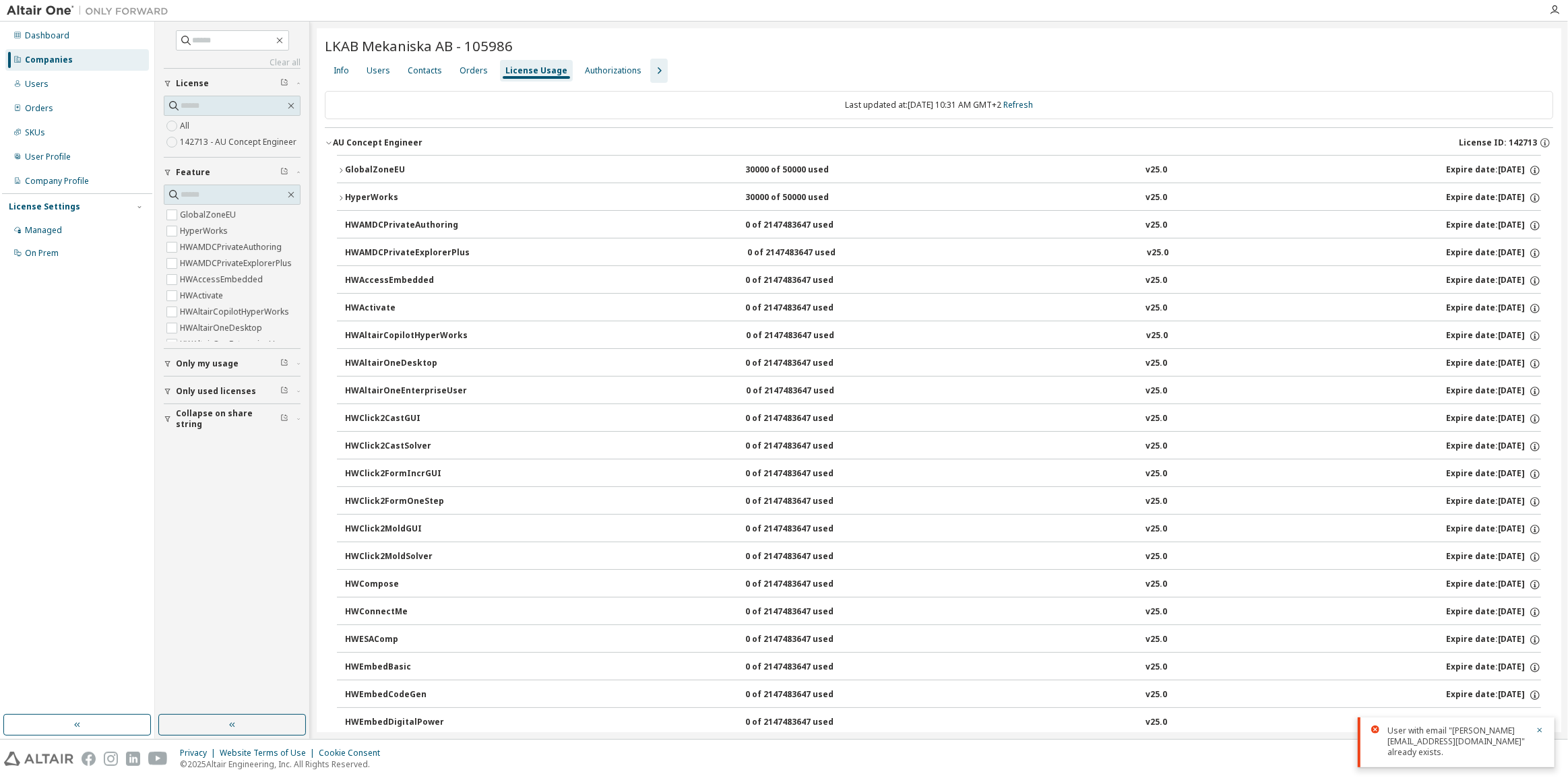
click at [378, 169] on div "GlobalZoneEU" at bounding box center [406, 171] width 122 height 12
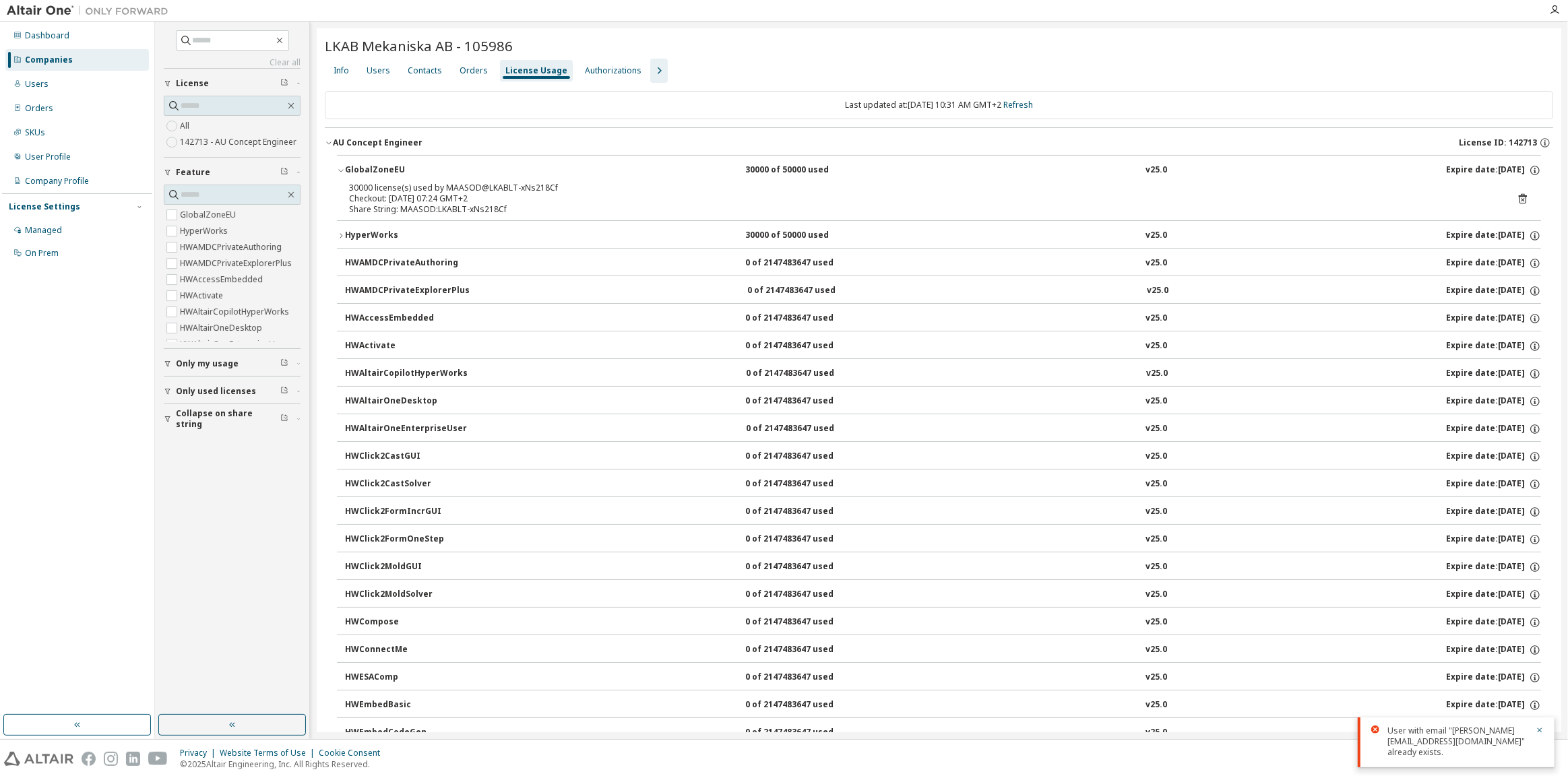
click at [378, 169] on div "GlobalZoneEU" at bounding box center [406, 171] width 122 height 12
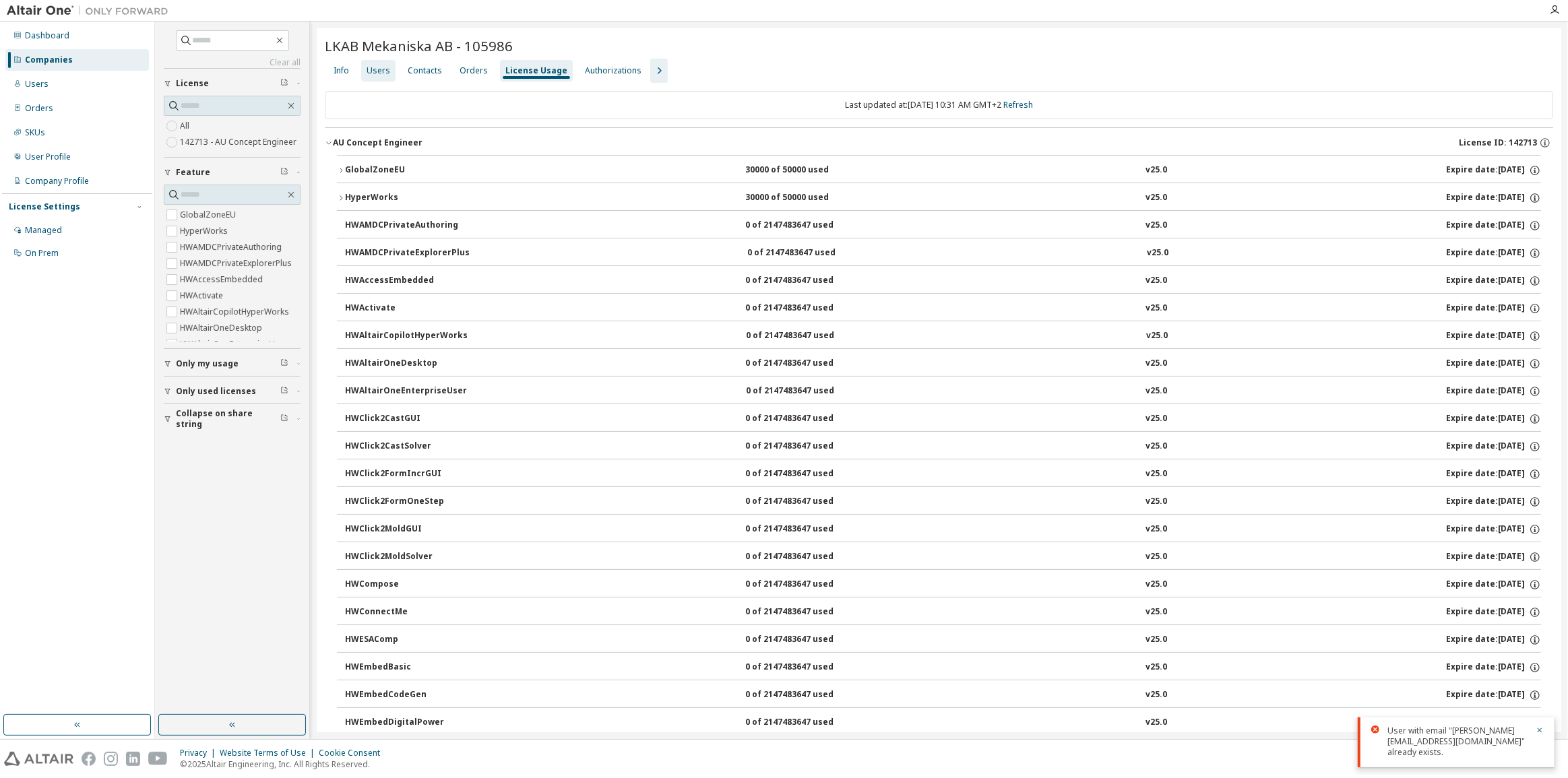
click at [385, 68] on div "Users" at bounding box center [378, 71] width 24 height 11
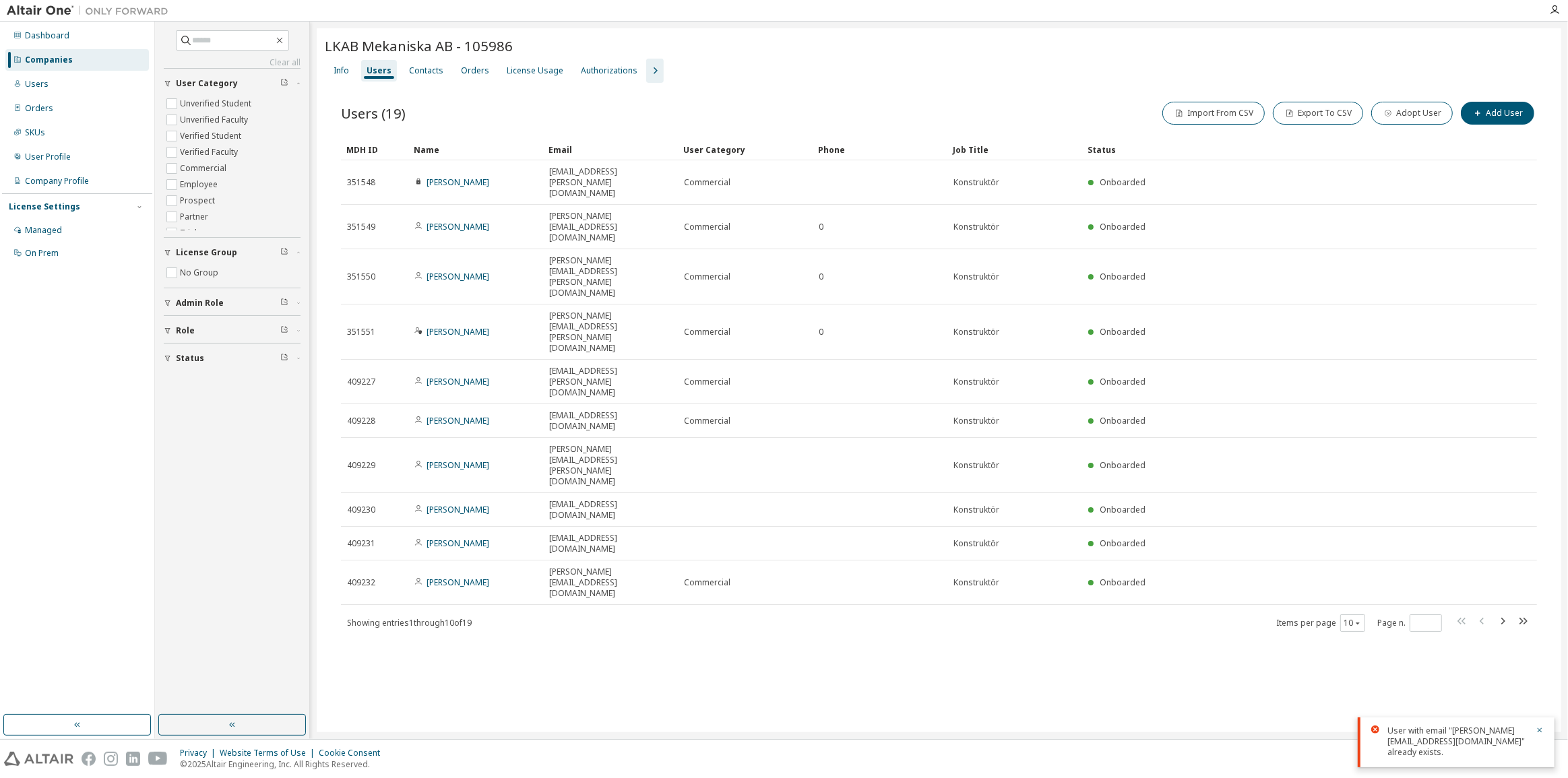
drag, startPoint x: 481, startPoint y: 409, endPoint x: 448, endPoint y: 408, distance: 33.0
click at [448, 614] on div "Showing entries 1 through 10 of 19 Items per page 10 Page n. *" at bounding box center [938, 623] width 1196 height 20
click at [511, 418] on div "Users (19) Import From CSV Export To CSV Adopt User Add User Clear Load Save Sa…" at bounding box center [938, 375] width 1228 height 585
click at [524, 68] on div "License Usage" at bounding box center [535, 71] width 57 height 11
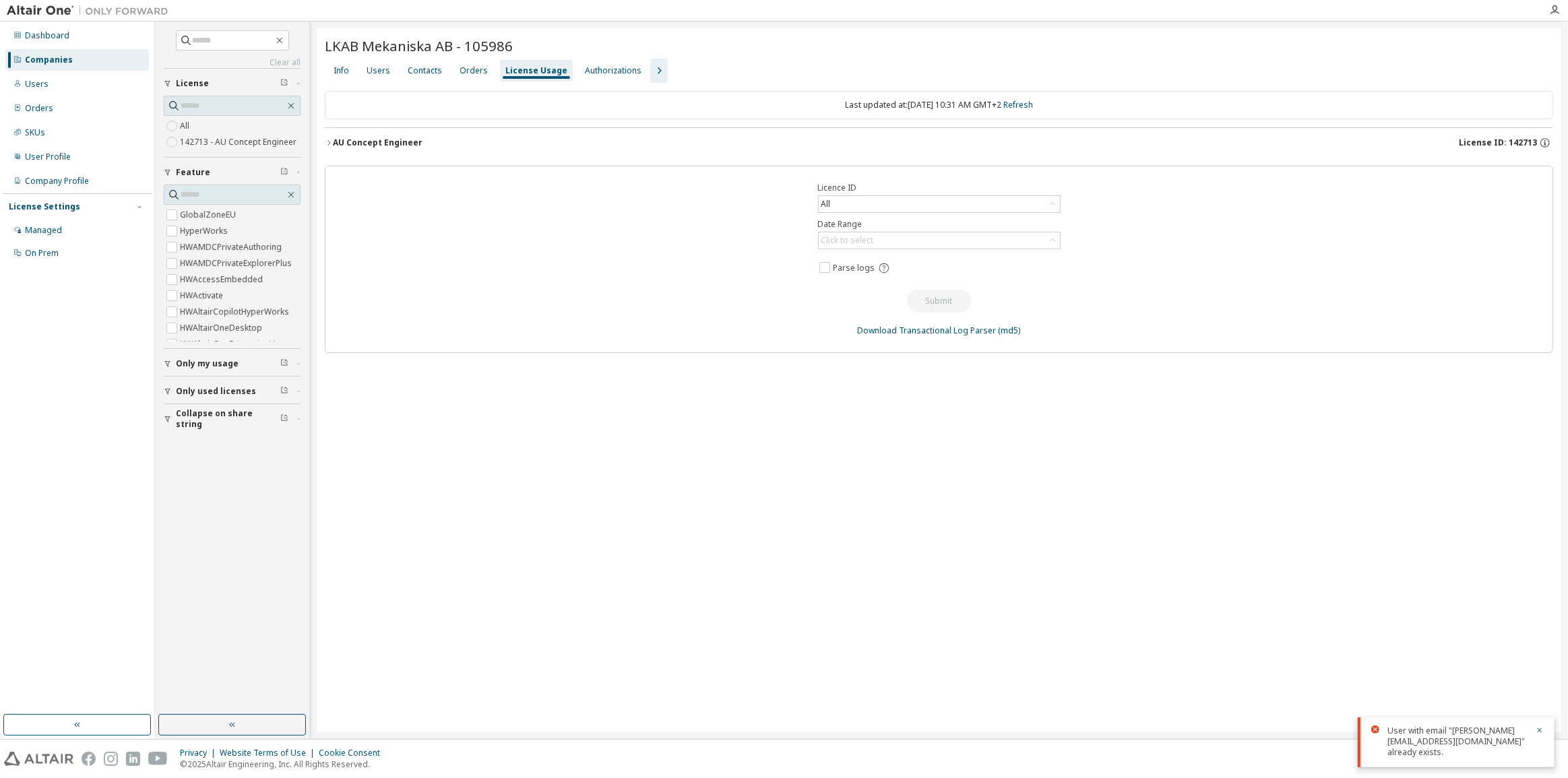
click at [350, 143] on div "AU Concept Engineer" at bounding box center [377, 143] width 90 height 11
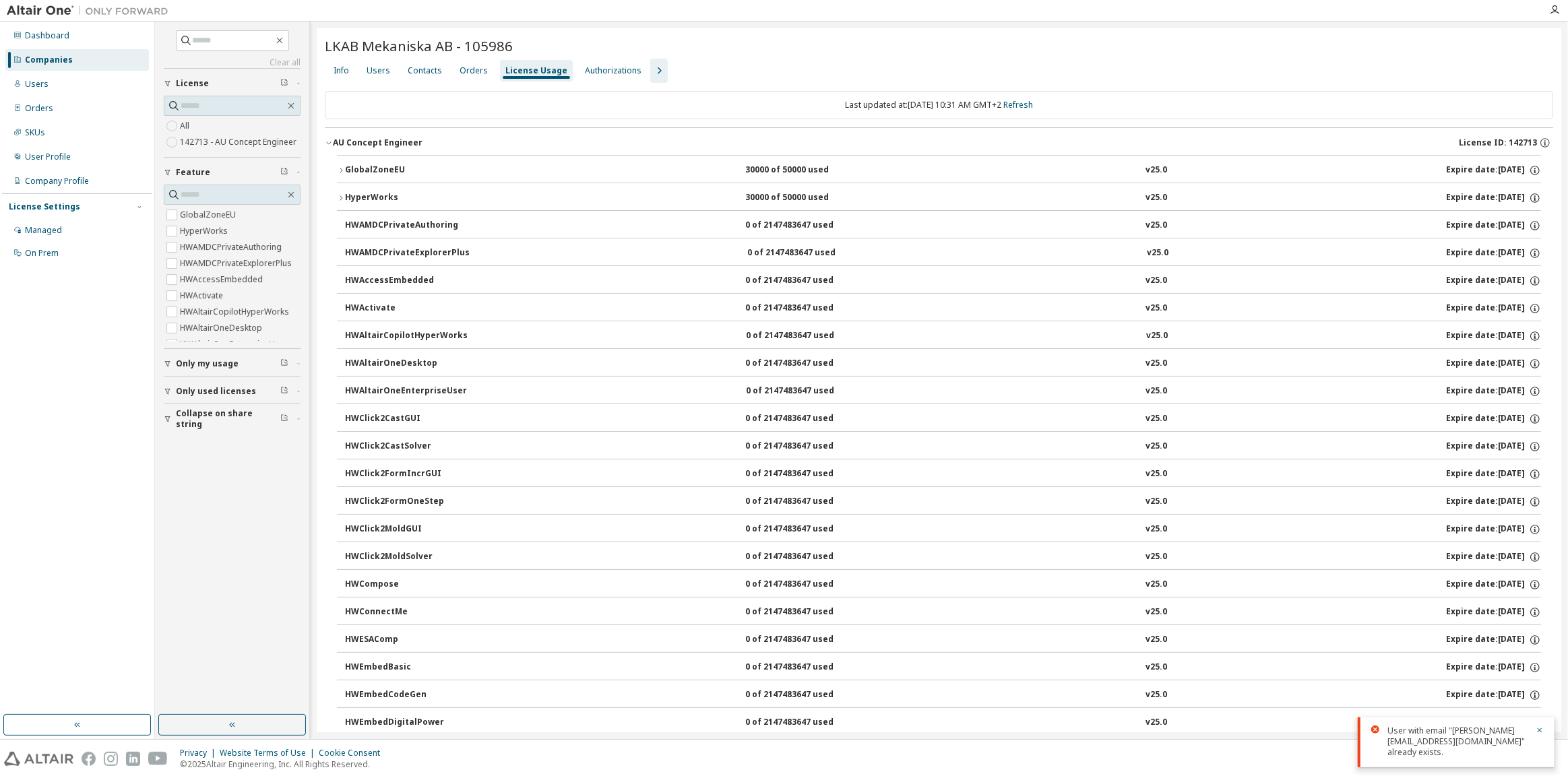
click at [198, 388] on span "Only used licenses" at bounding box center [216, 392] width 80 height 11
click at [194, 356] on button "Only my usage" at bounding box center [232, 363] width 137 height 29
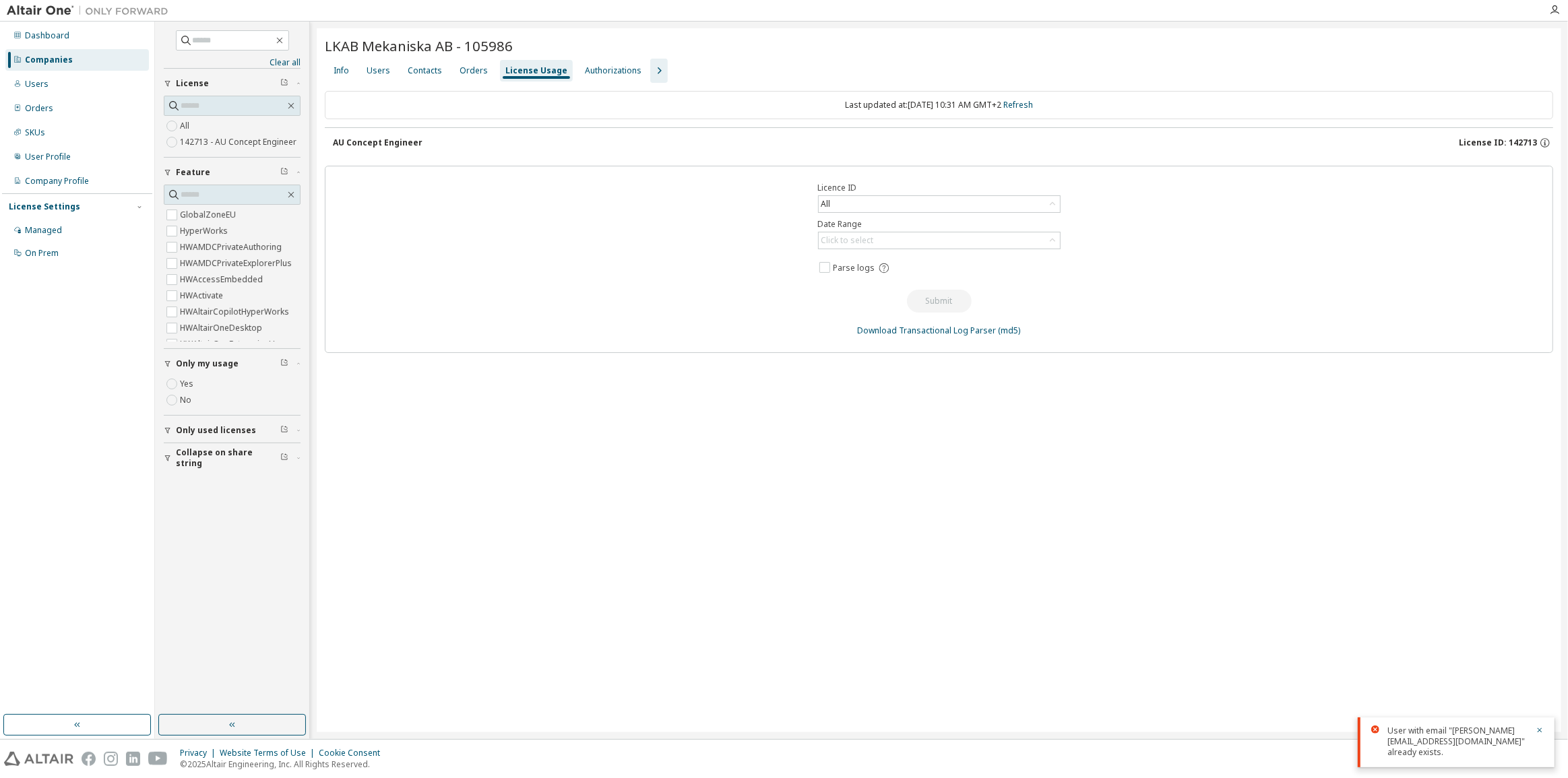
click at [391, 141] on div "AU Concept Engineer" at bounding box center [377, 143] width 90 height 11
click at [387, 139] on div "AU Concept Engineer" at bounding box center [377, 143] width 90 height 11
click at [387, 172] on div "Licence ID All Date Range Click to select Parse logs Submit Download Transactio…" at bounding box center [938, 259] width 1228 height 187
click at [186, 379] on label "Yes" at bounding box center [188, 384] width 16 height 16
click at [490, 211] on div "Licence ID All Date Range Click to select Parse logs Submit Download Transactio…" at bounding box center [938, 259] width 1228 height 187
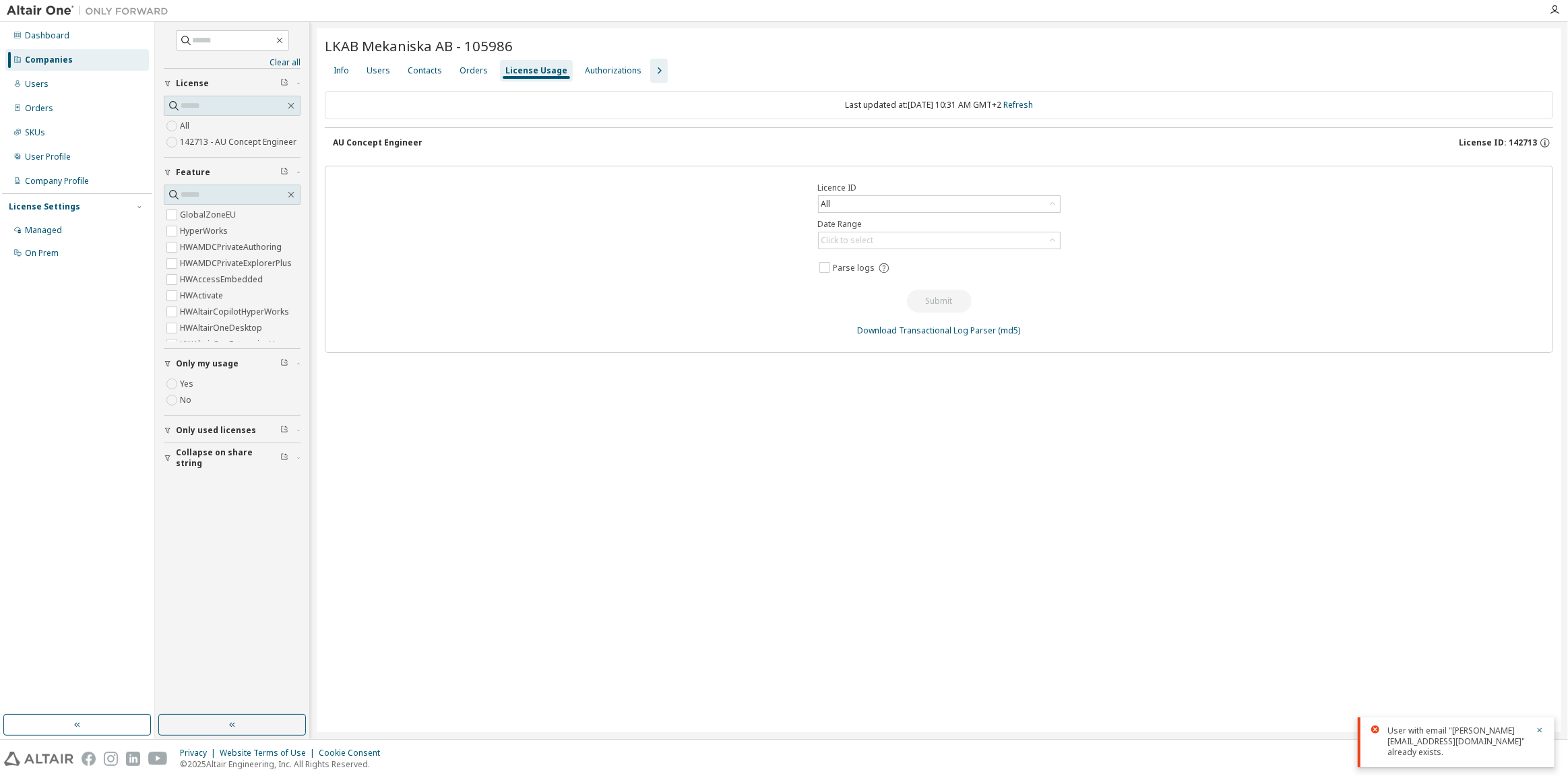
click at [529, 243] on div "Licence ID All Date Range Click to select Parse logs Submit Download Transactio…" at bounding box center [938, 259] width 1228 height 187
click at [534, 256] on div "Licence ID All Date Range Click to select Parse logs Submit Download Transactio…" at bounding box center [938, 259] width 1228 height 187
click at [383, 136] on button "AU Concept Engineer License ID: 142713" at bounding box center [943, 142] width 1220 height 29
click at [285, 40] on icon "button" at bounding box center [280, 40] width 11 height 11
click at [60, 63] on div "Companies" at bounding box center [49, 60] width 48 height 11
